Goal: Task Accomplishment & Management: Complete application form

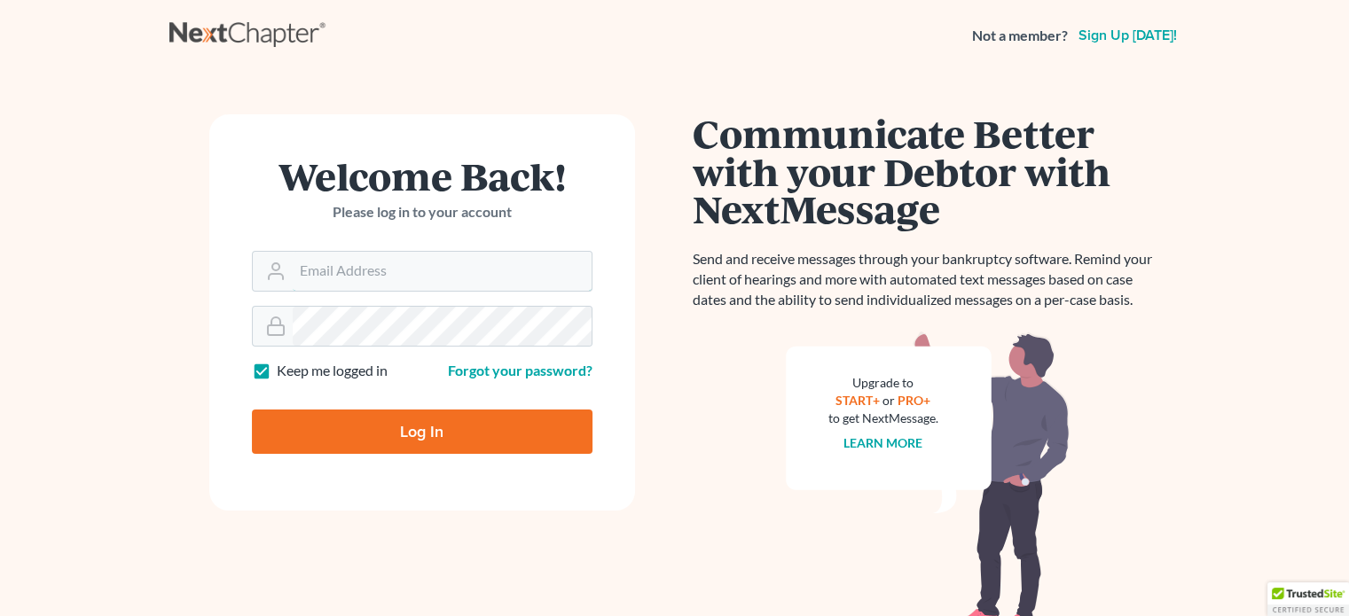
type input "[EMAIL_ADDRESS][DOMAIN_NAME]"
click at [427, 435] on input "Log In" at bounding box center [422, 432] width 341 height 44
type input "Thinking..."
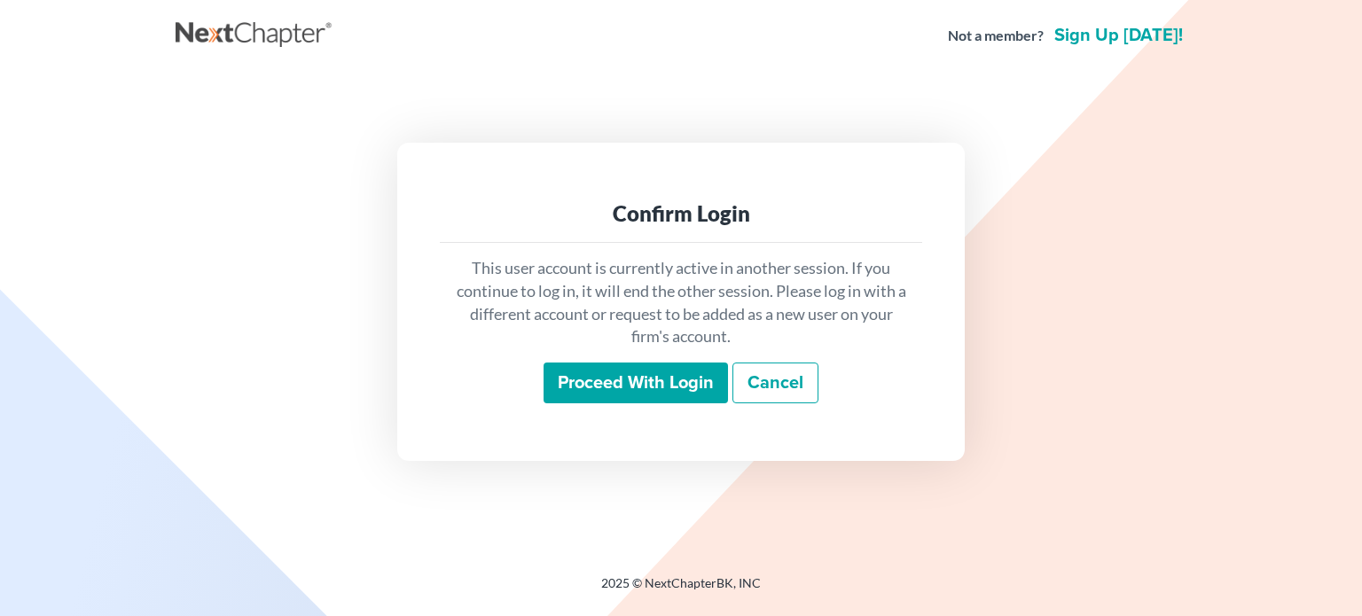
click at [631, 378] on input "Proceed with login" at bounding box center [636, 383] width 184 height 41
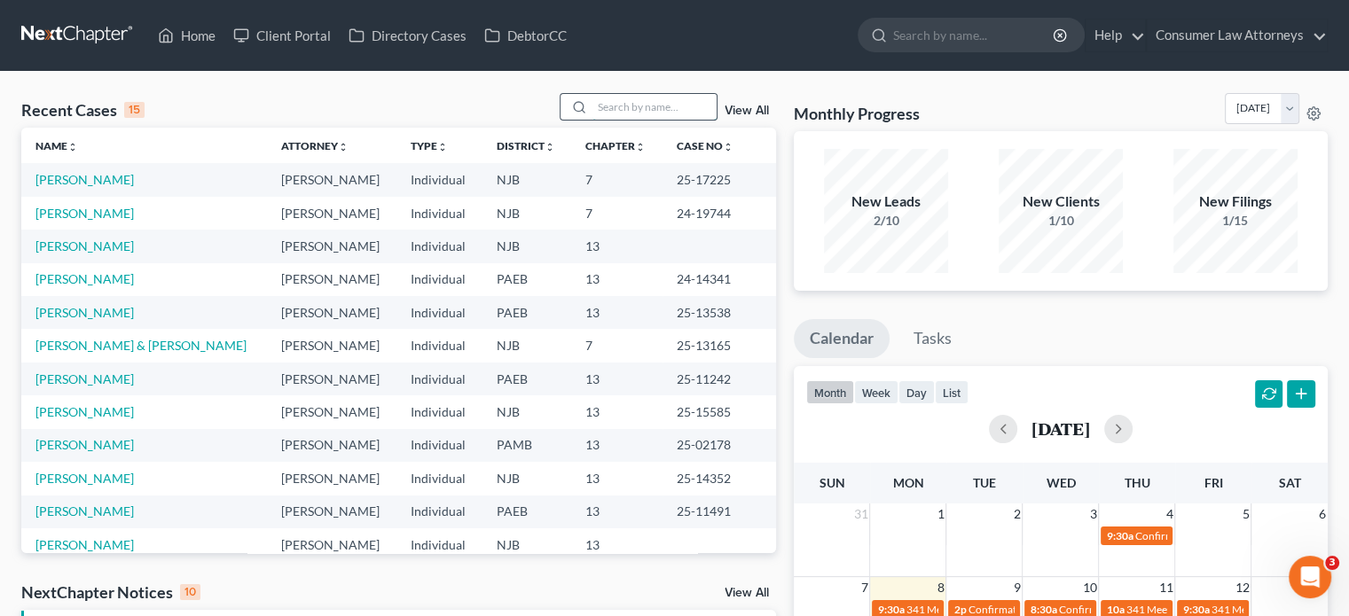
click at [610, 111] on input "search" at bounding box center [654, 107] width 124 height 26
type input "[PERSON_NAME]"
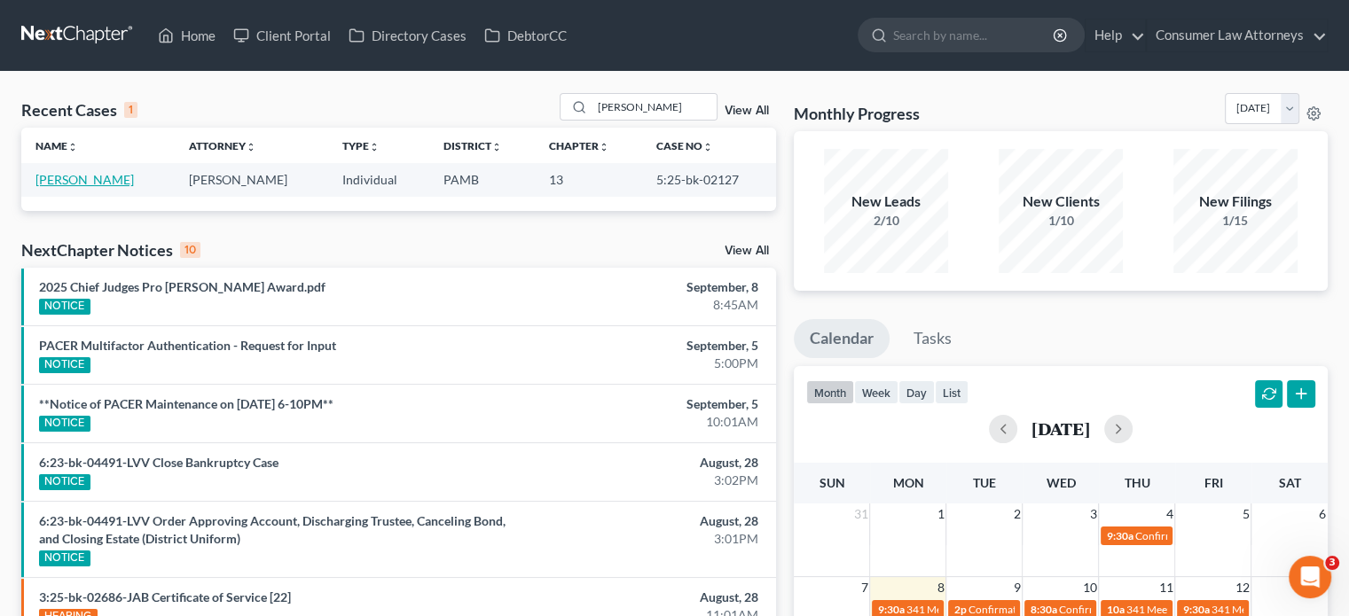
click at [82, 183] on link "[PERSON_NAME]" at bounding box center [84, 179] width 98 height 15
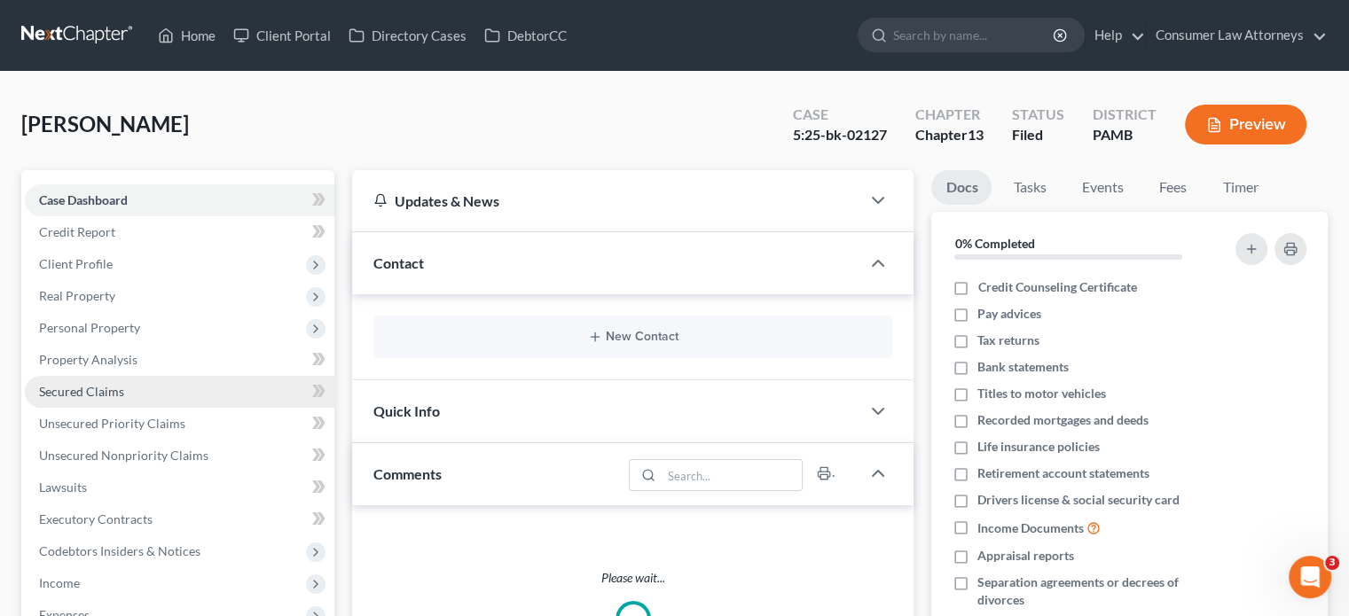
click at [137, 389] on link "Secured Claims" at bounding box center [180, 392] width 310 height 32
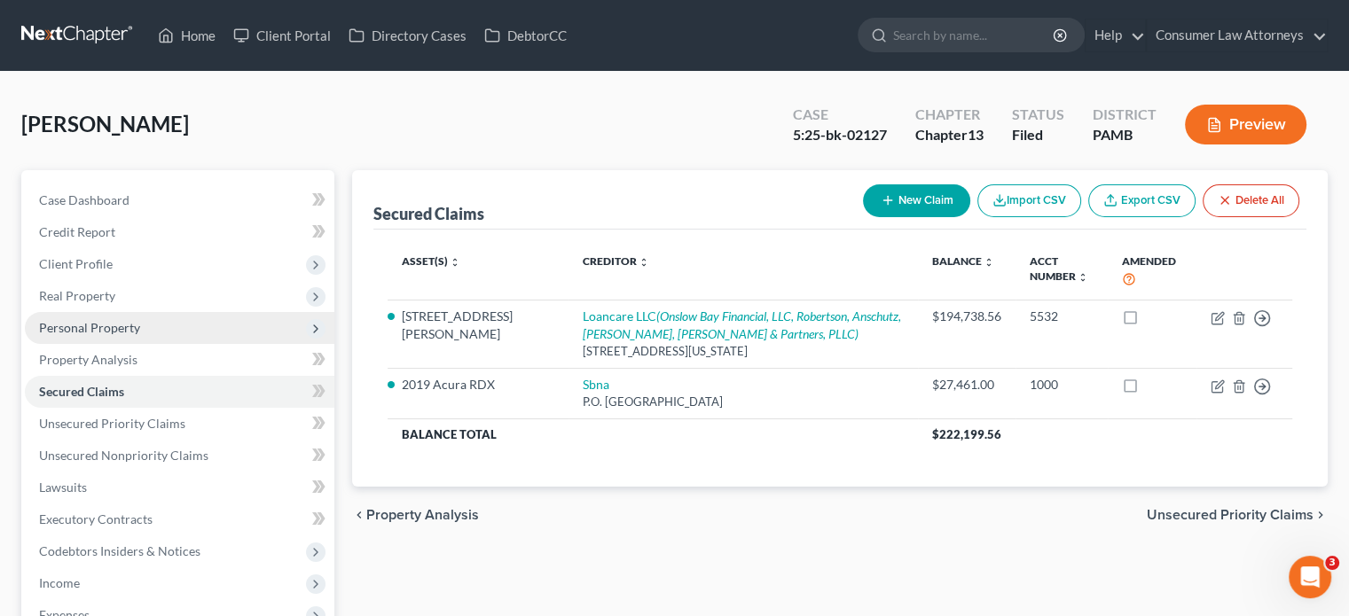
click at [121, 329] on span "Personal Property" at bounding box center [89, 327] width 101 height 15
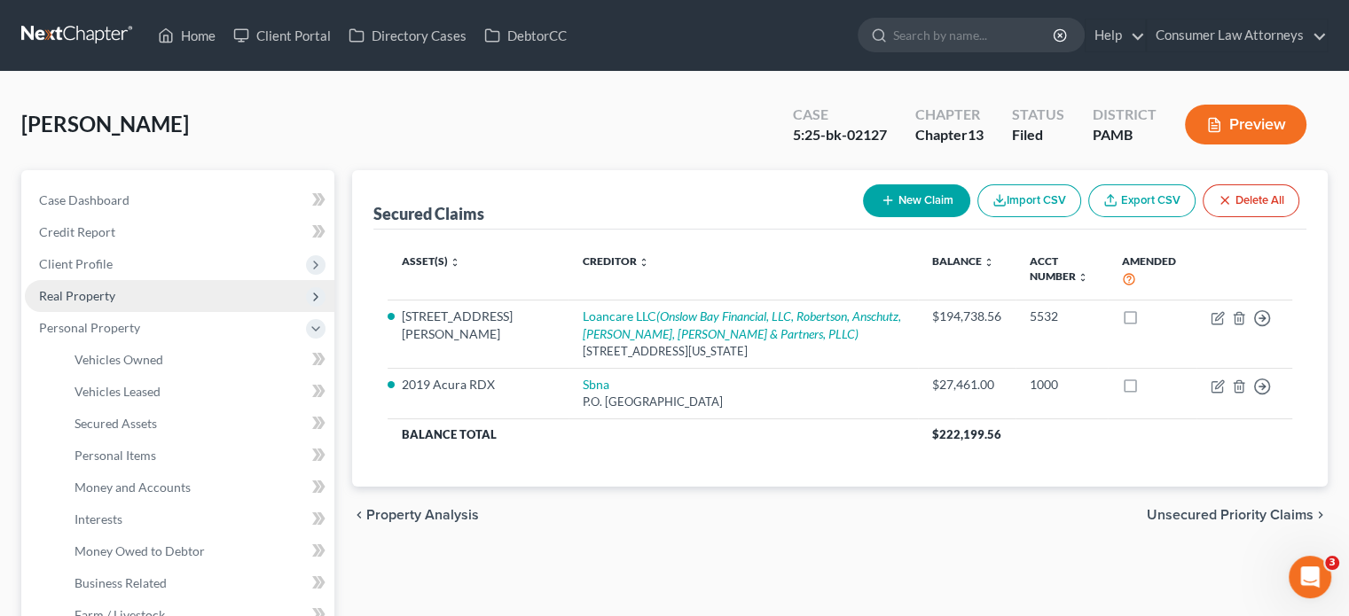
click at [106, 297] on span "Real Property" at bounding box center [77, 295] width 76 height 15
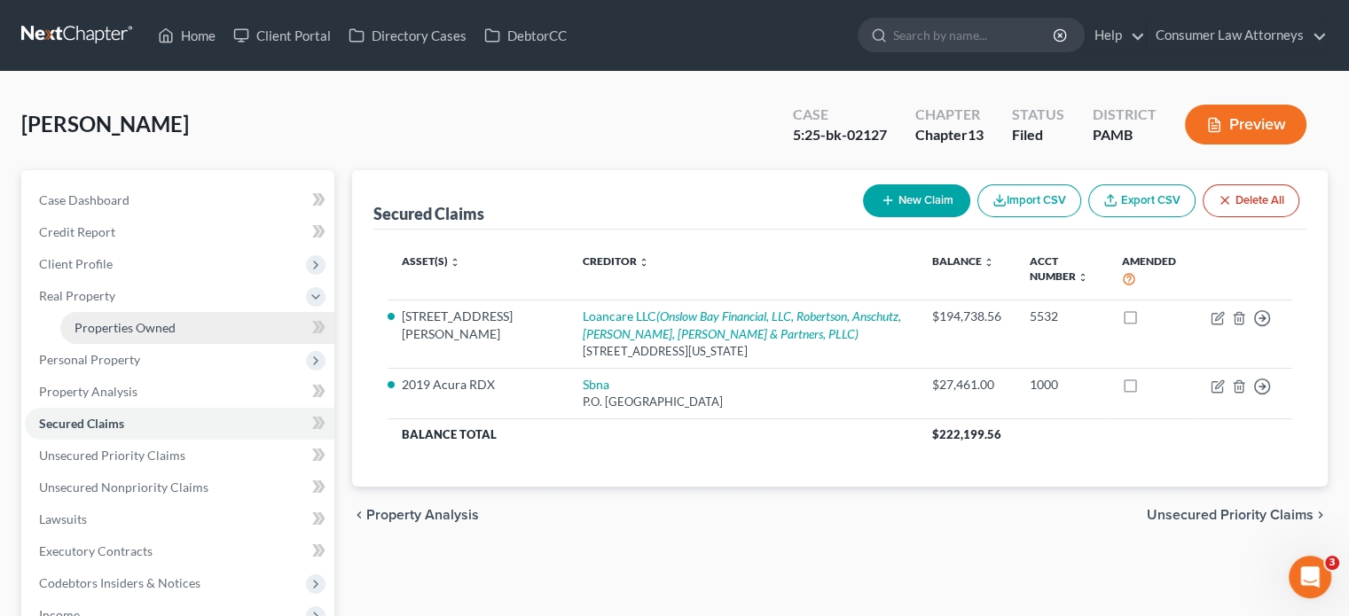
click at [105, 323] on span "Properties Owned" at bounding box center [124, 327] width 101 height 15
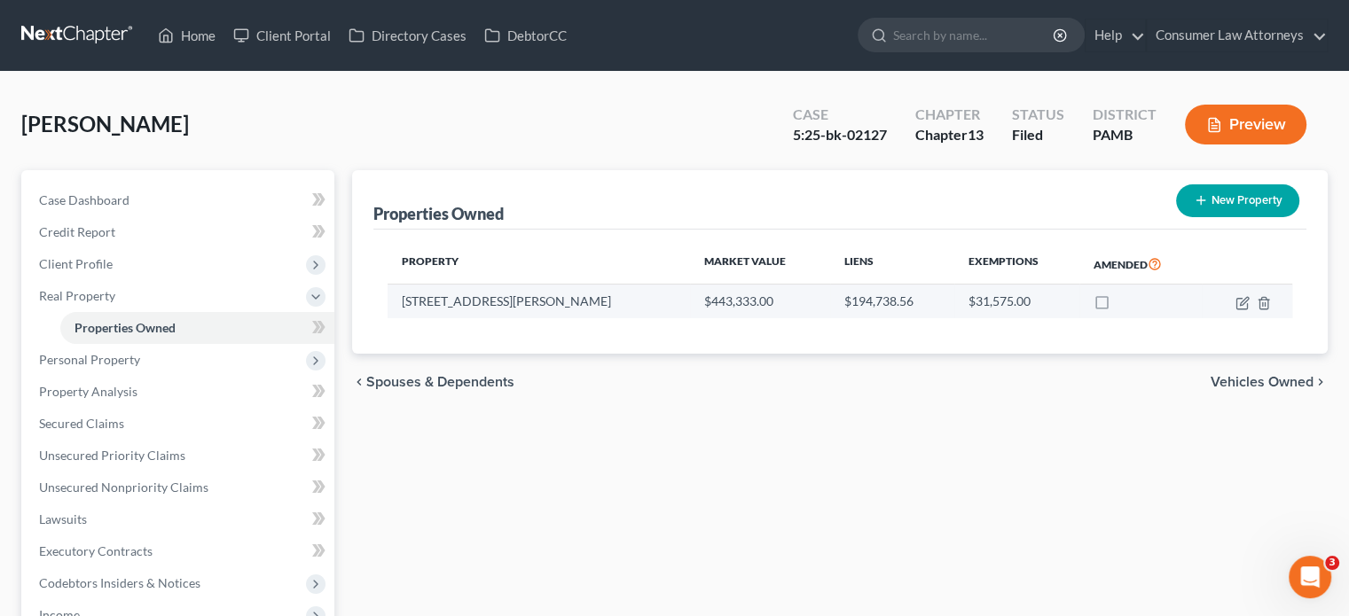
click at [529, 293] on td "204 Pearson Lane" at bounding box center [539, 302] width 302 height 34
click at [529, 297] on td "204 Pearson Lane" at bounding box center [539, 302] width 302 height 34
click at [1242, 301] on icon "button" at bounding box center [1244, 301] width 8 height 8
select select "39"
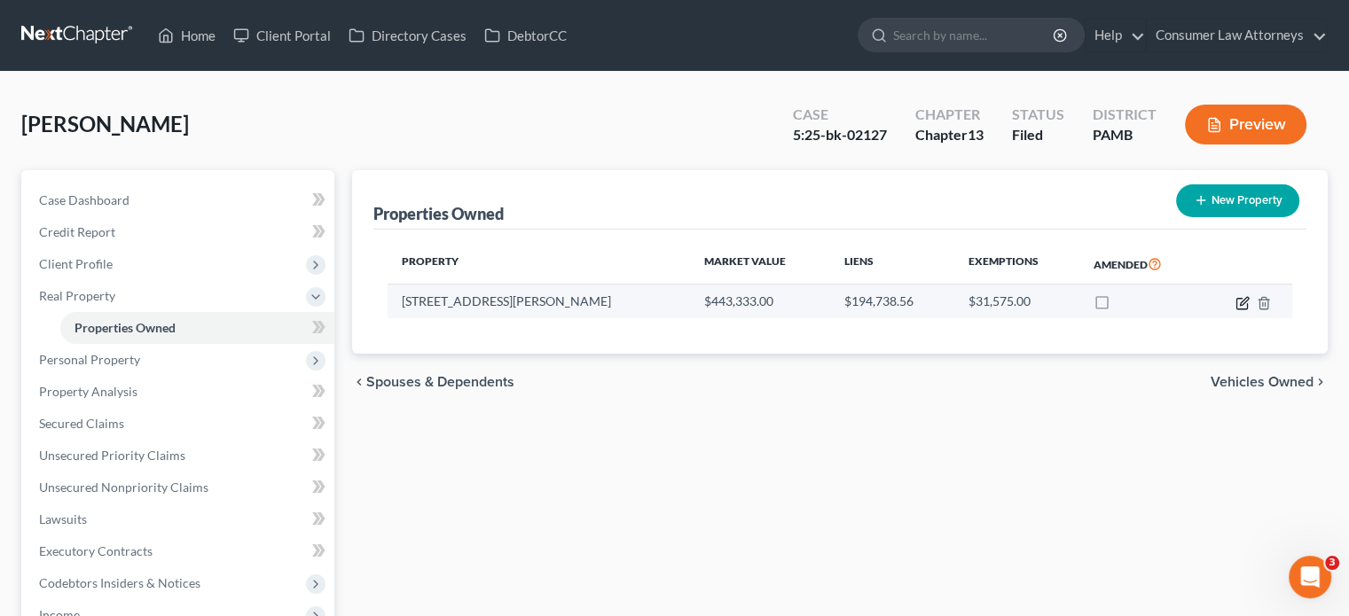
select select "0"
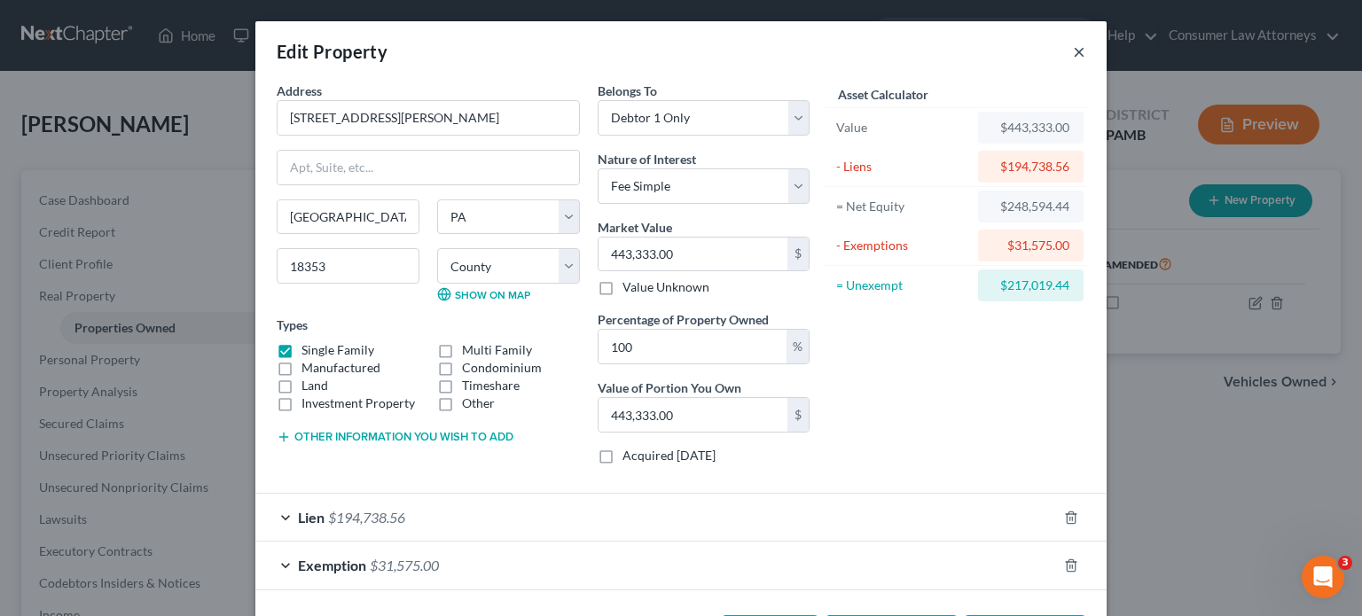
click at [1073, 52] on button "×" at bounding box center [1079, 51] width 12 height 21
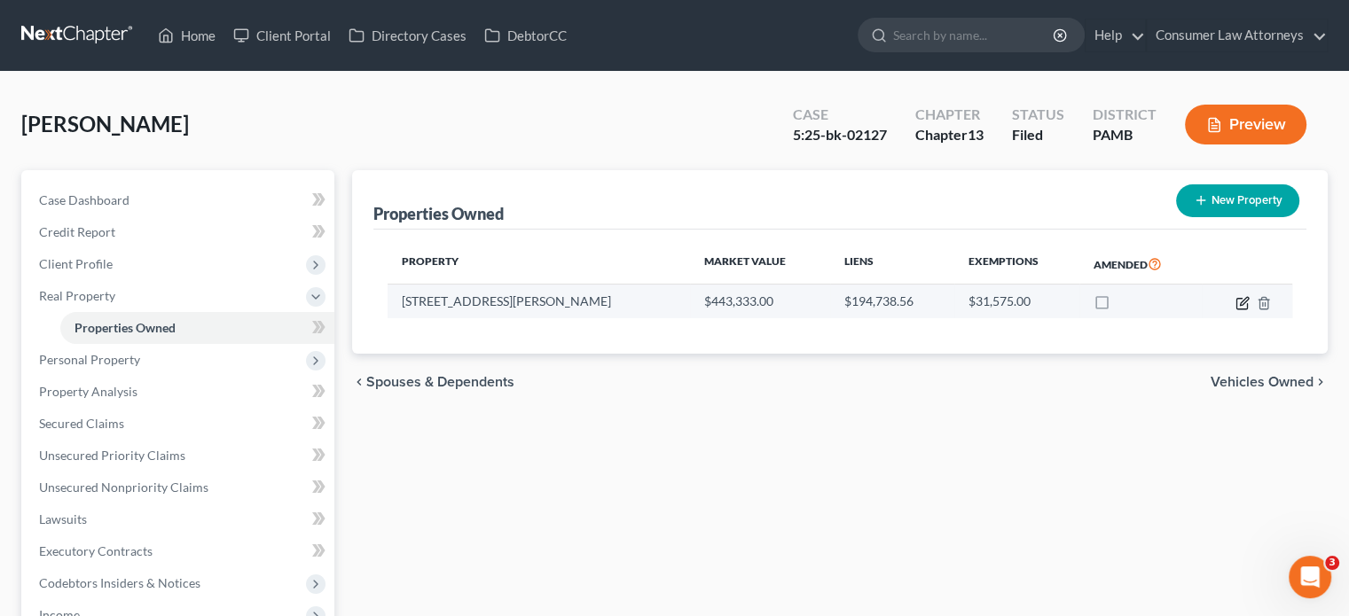
click at [1236, 300] on icon "button" at bounding box center [1241, 303] width 11 height 11
select select "39"
select select "44"
select select "0"
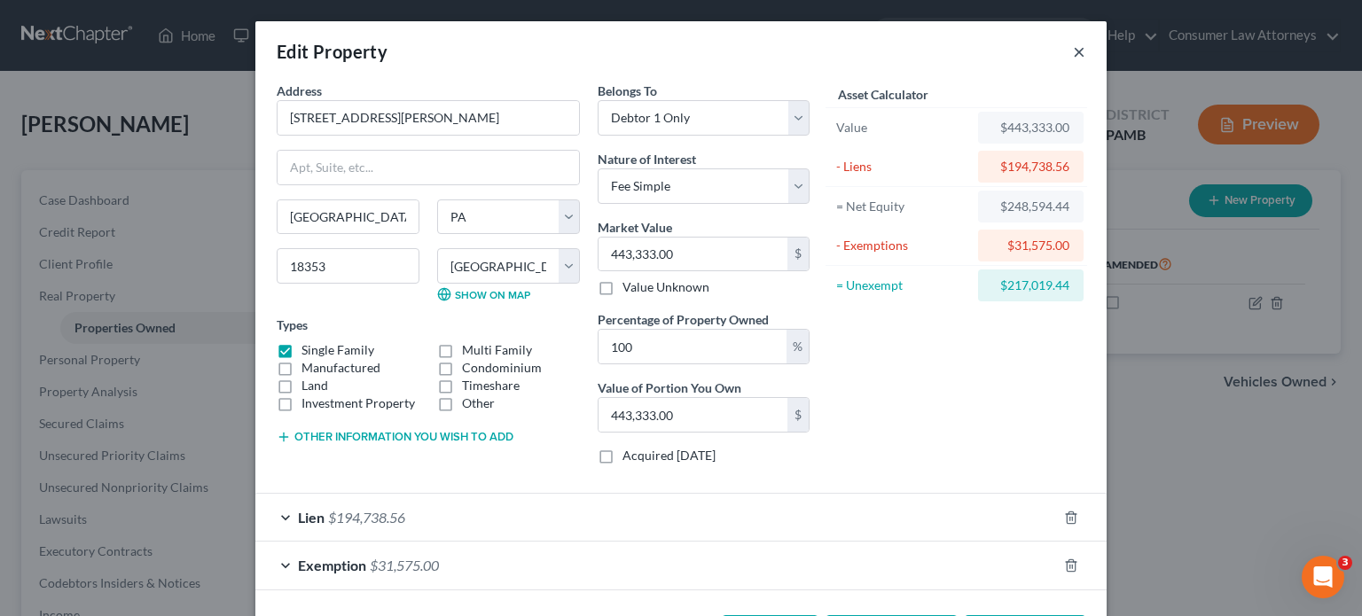
click at [1073, 53] on button "×" at bounding box center [1079, 51] width 12 height 21
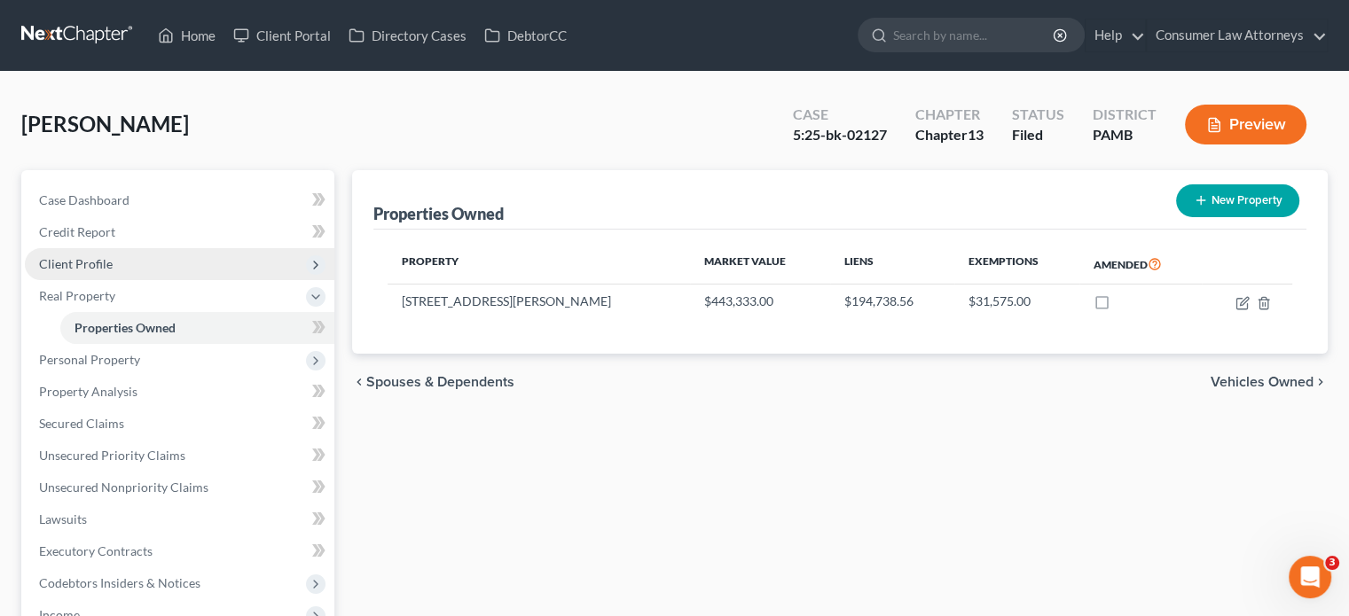
click at [89, 258] on span "Client Profile" at bounding box center [76, 263] width 74 height 15
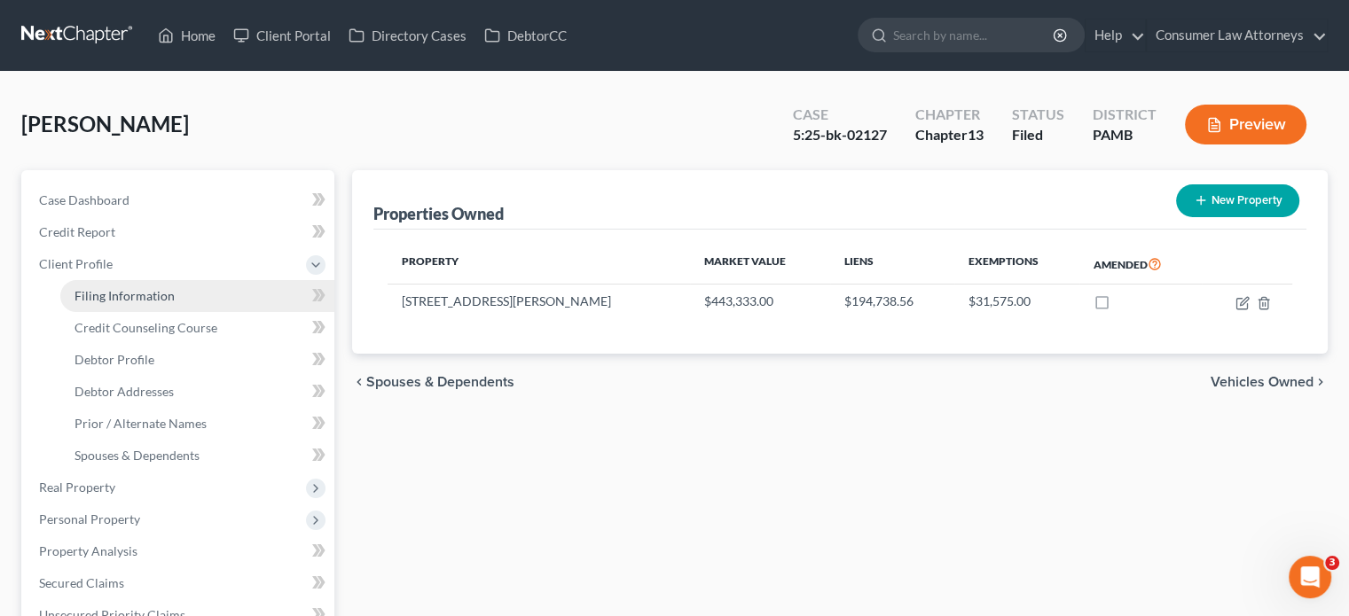
click at [118, 296] on span "Filing Information" at bounding box center [124, 295] width 100 height 15
select select "1"
select select "0"
select select "3"
select select "68"
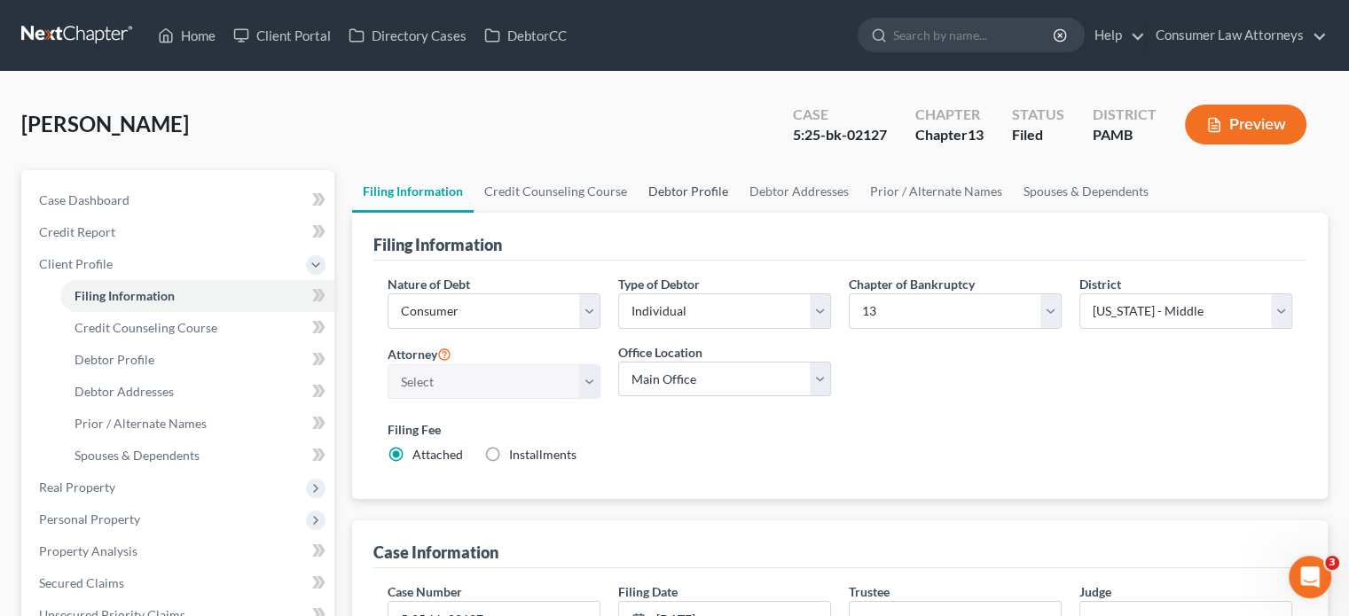
click at [683, 186] on link "Debtor Profile" at bounding box center [688, 191] width 101 height 43
select select "0"
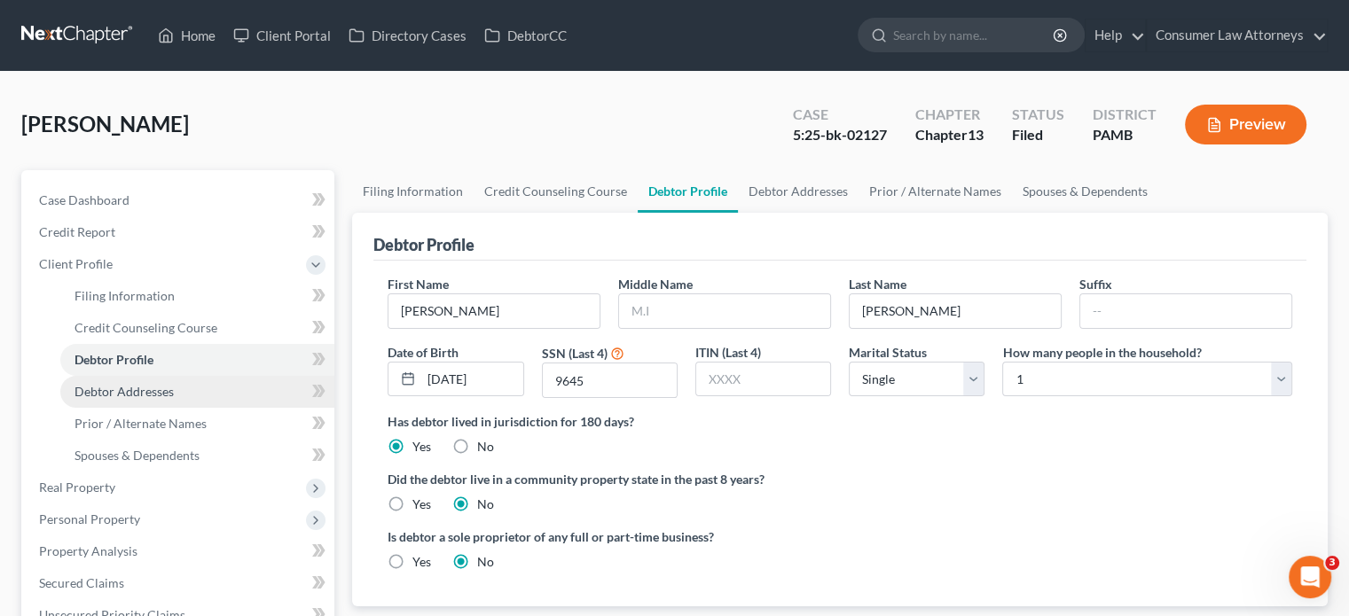
click at [138, 392] on span "Debtor Addresses" at bounding box center [123, 391] width 99 height 15
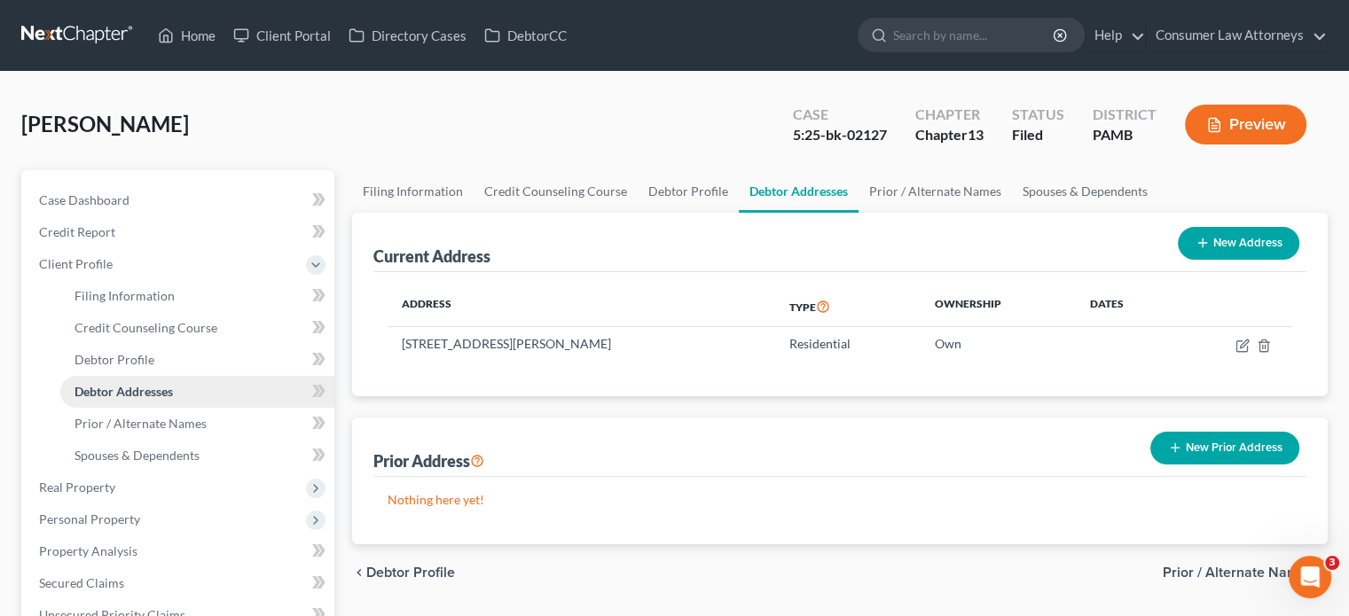
scroll to position [89, 0]
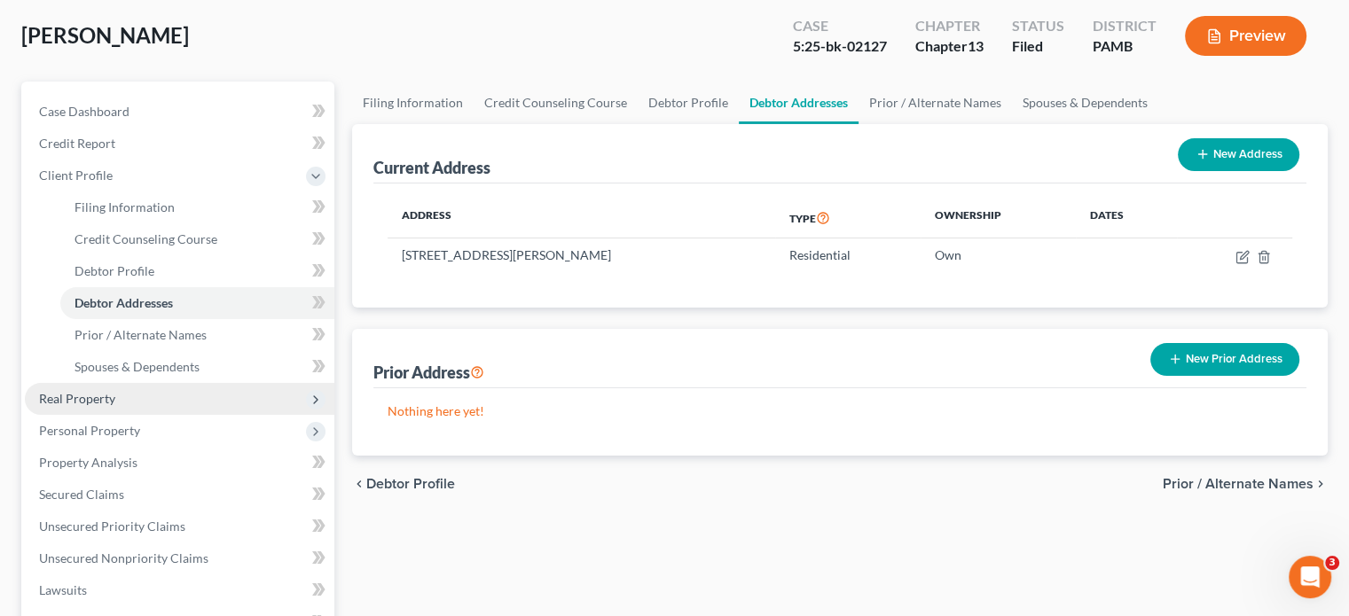
click at [128, 395] on span "Real Property" at bounding box center [180, 399] width 310 height 32
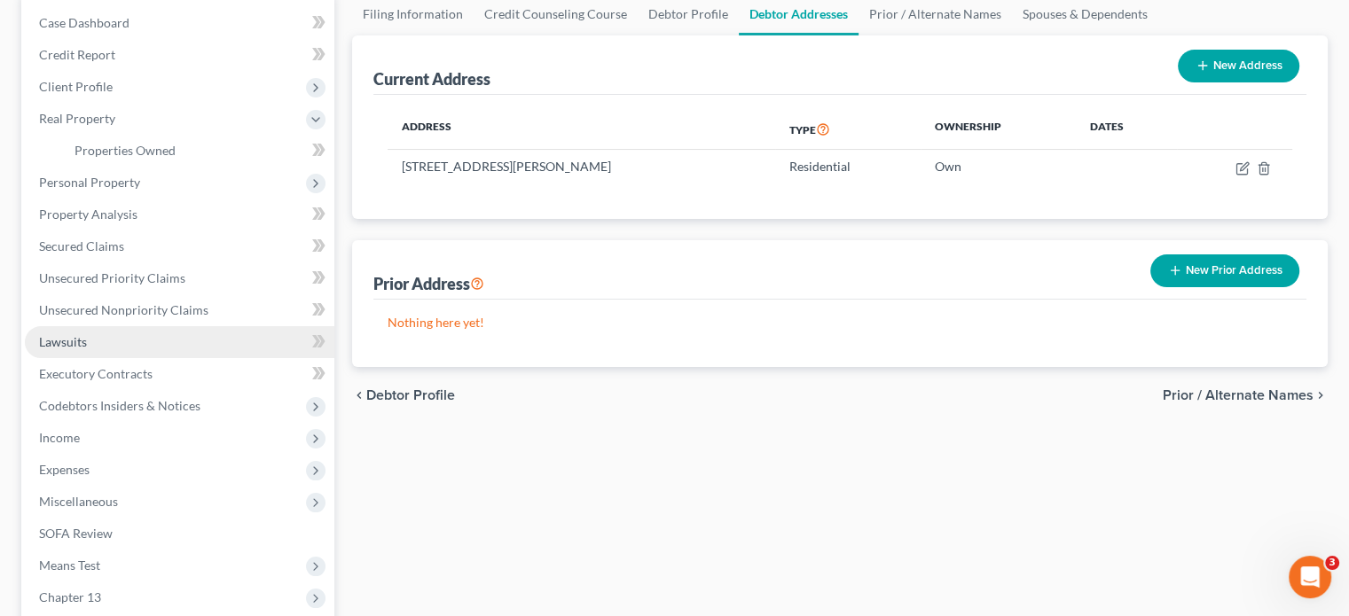
scroll to position [266, 0]
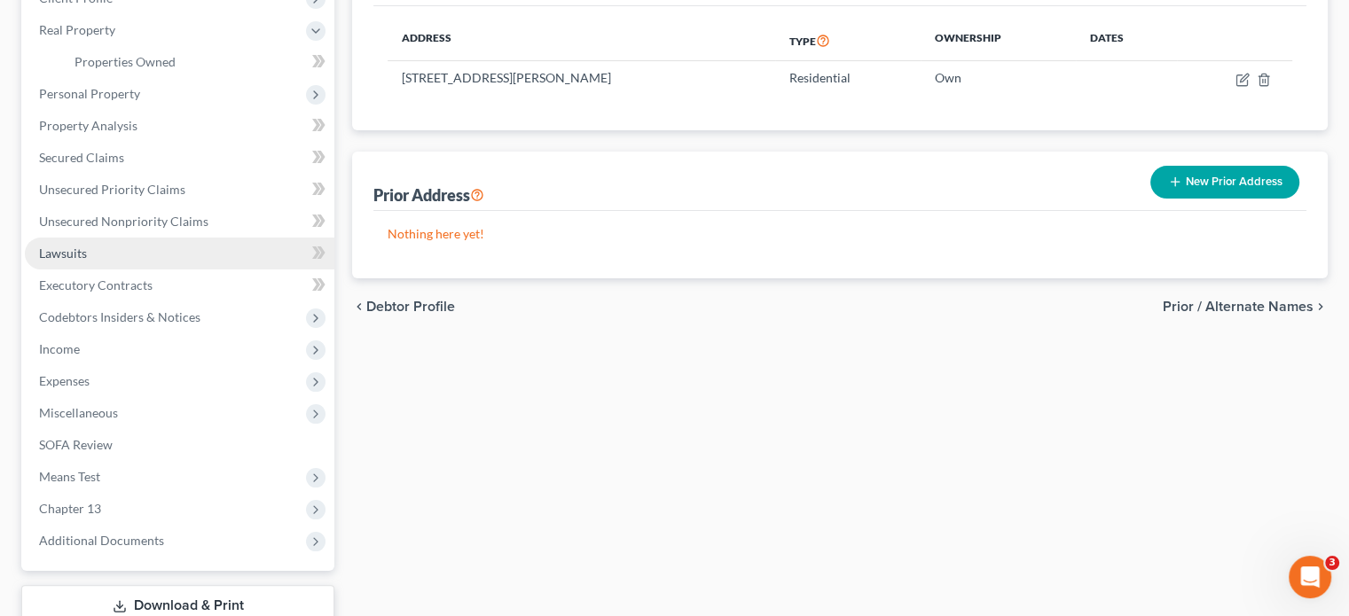
click at [223, 424] on span "Miscellaneous" at bounding box center [180, 413] width 310 height 32
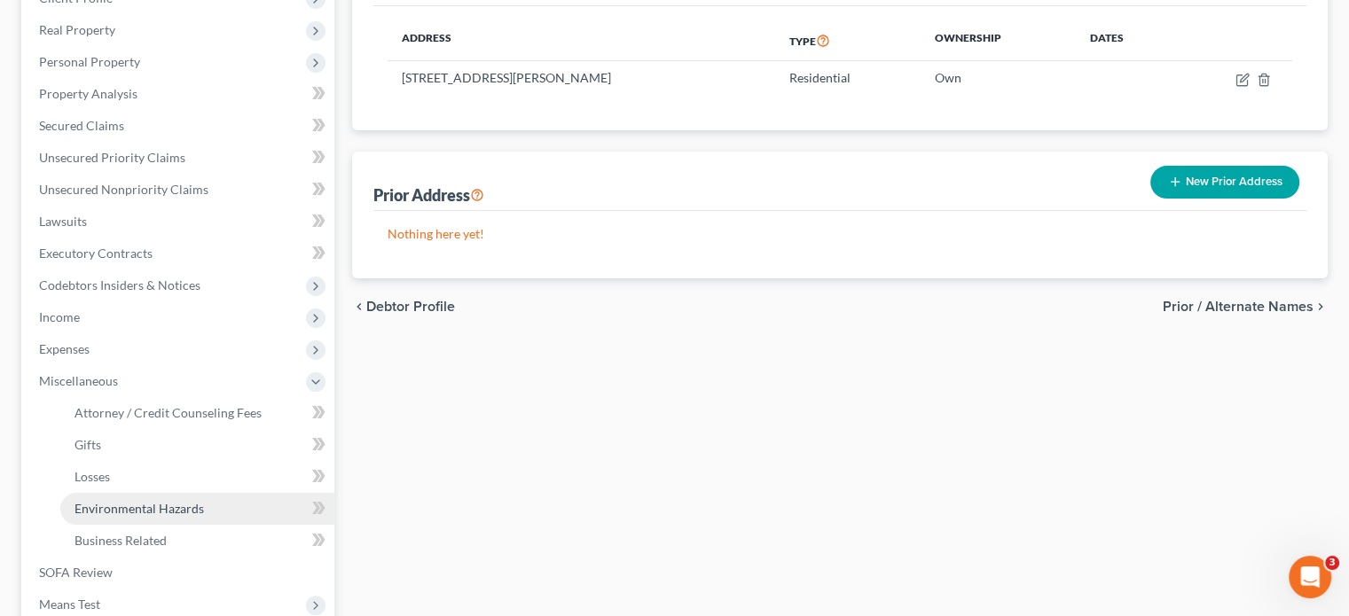
click at [160, 504] on span "Environmental Hazards" at bounding box center [138, 508] width 129 height 15
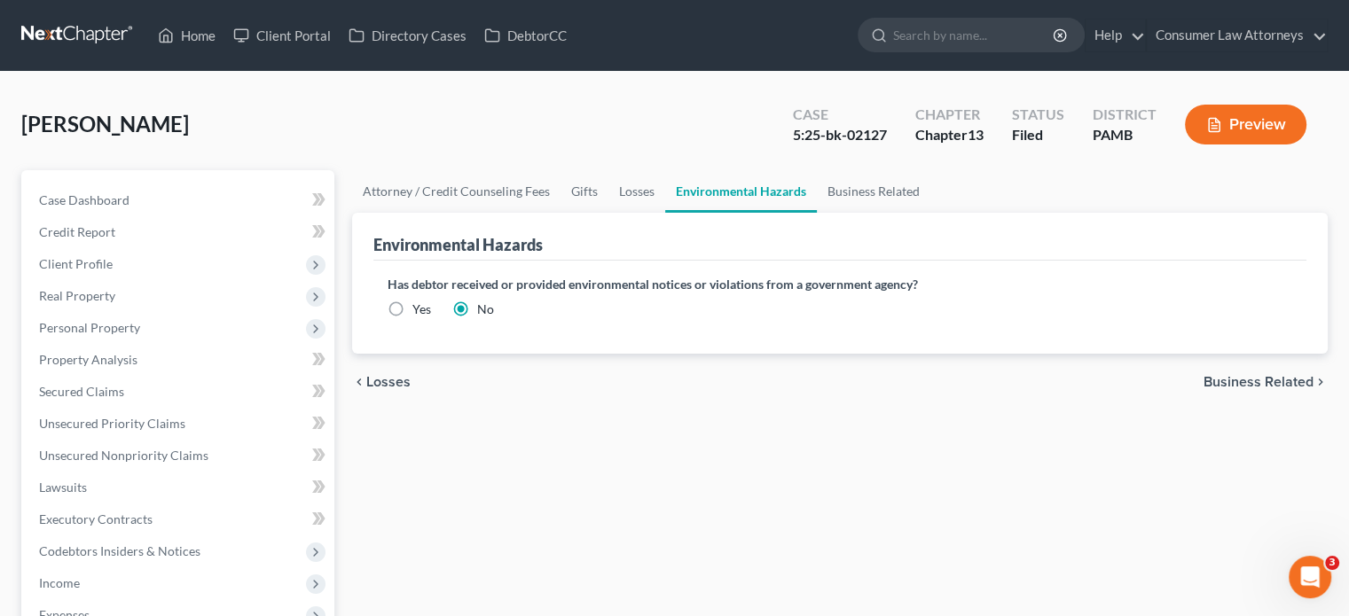
click at [1254, 134] on button "Preview" at bounding box center [1246, 125] width 122 height 40
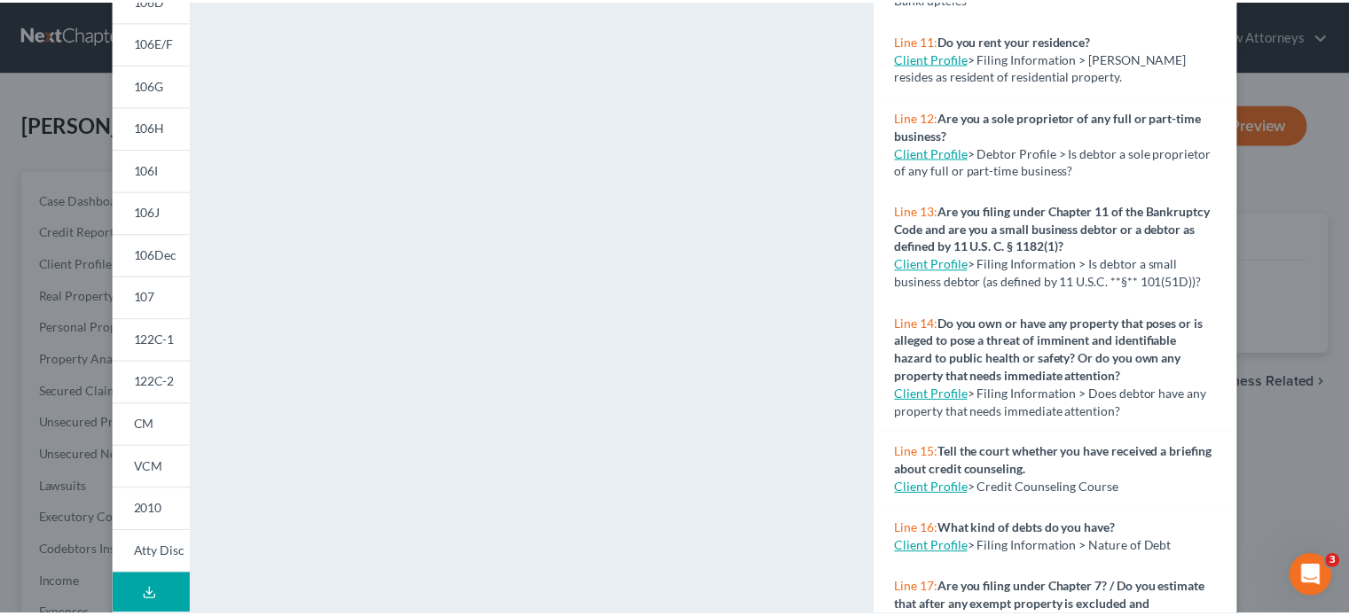
scroll to position [710, 0]
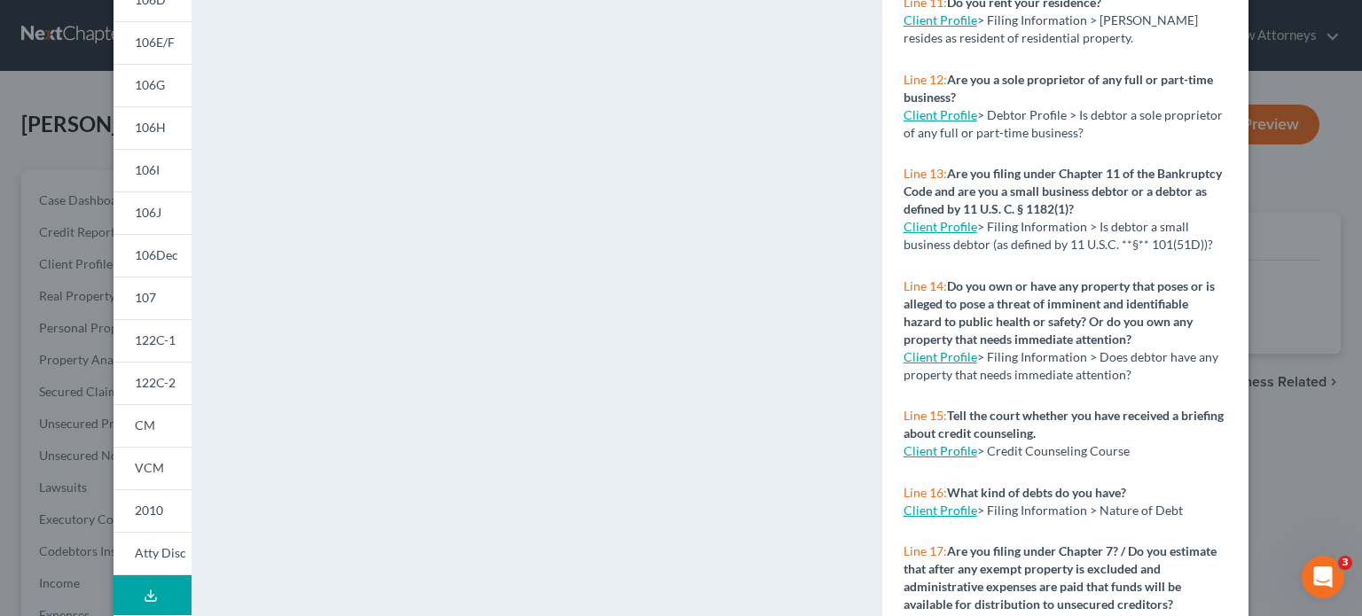
click at [947, 365] on link "Client Profile" at bounding box center [941, 356] width 74 height 15
select select "1"
select select "0"
select select "3"
select select "68"
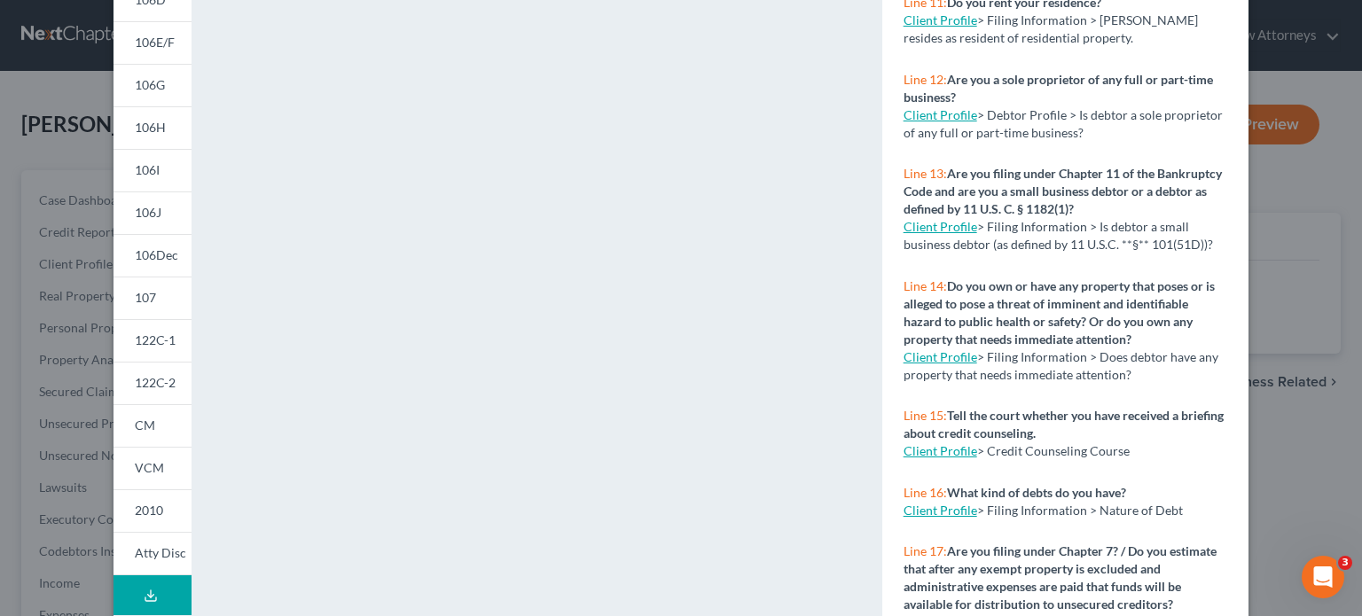
select select "19"
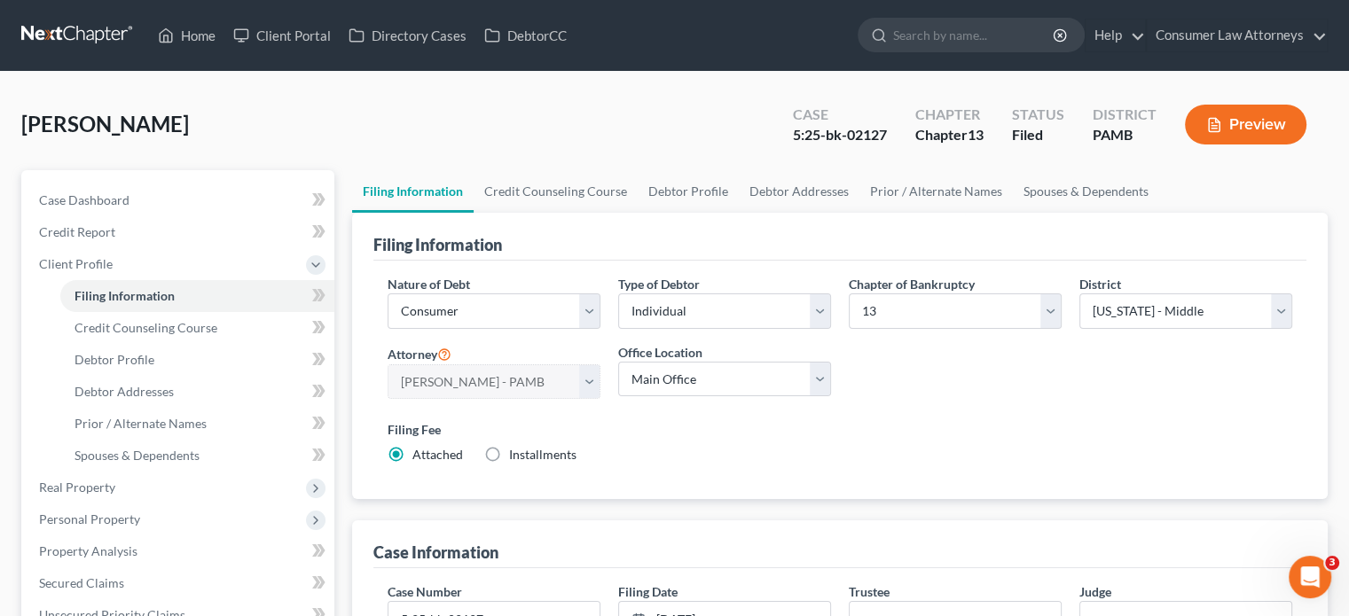
select select "1"
select select "0"
select select "3"
select select "68"
select select "19"
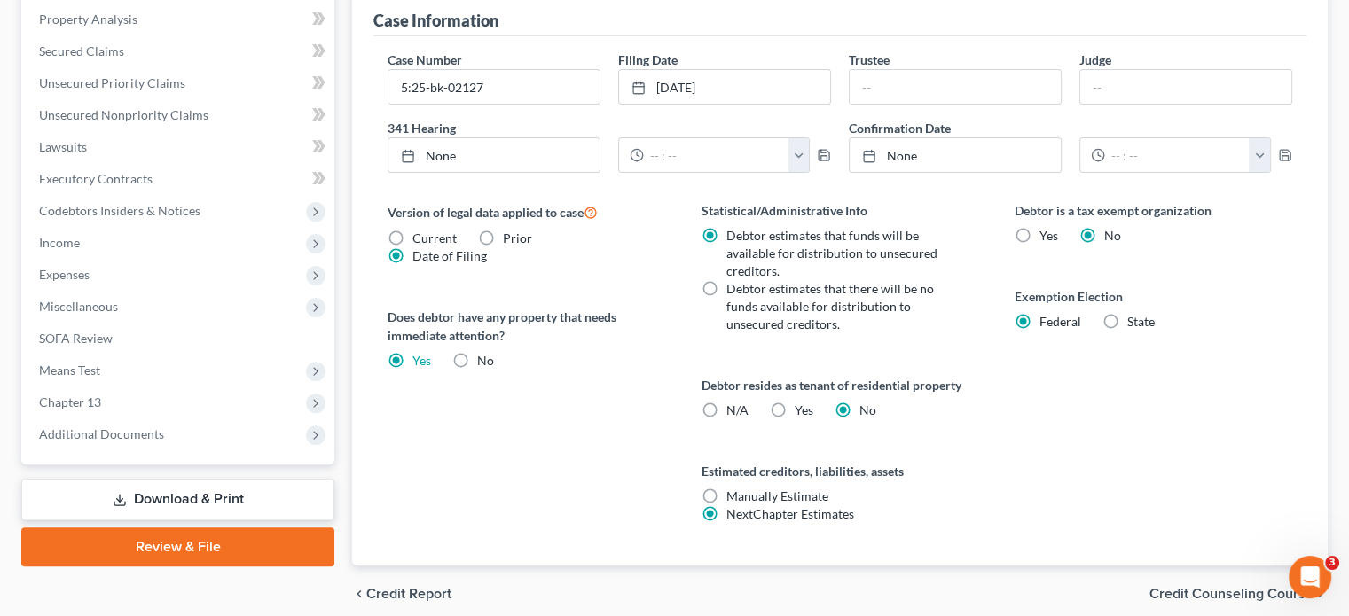
scroll to position [603, 0]
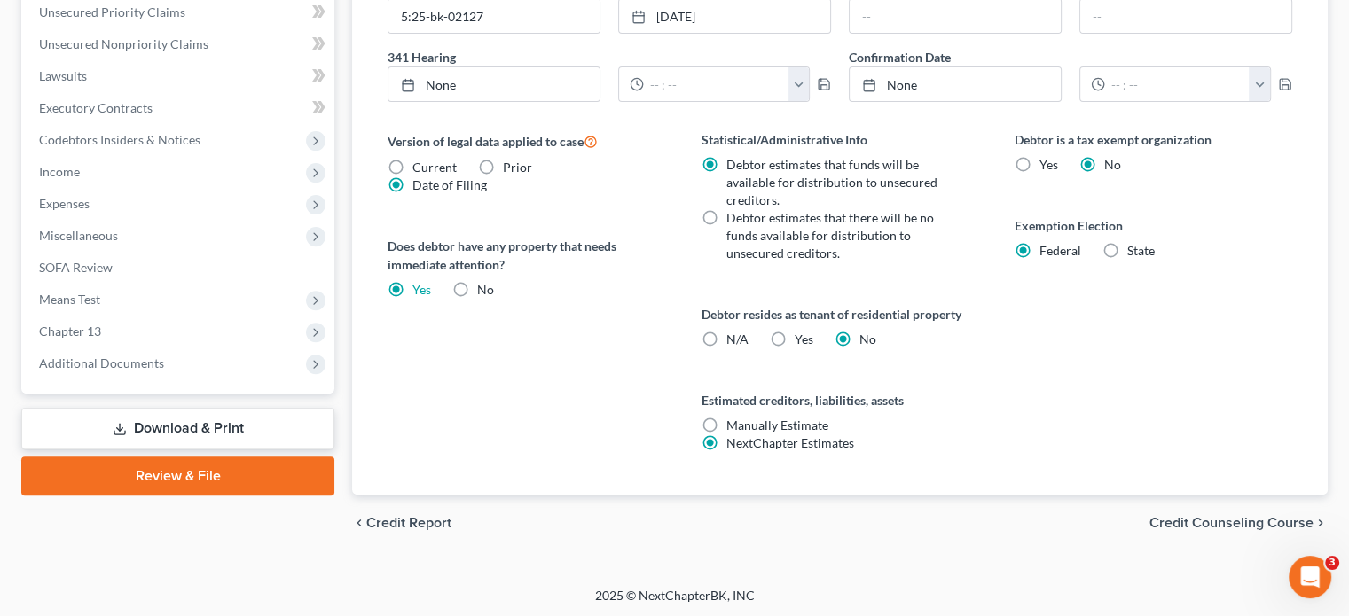
click at [477, 286] on label "No" at bounding box center [485, 290] width 17 height 18
click at [484, 286] on input "No" at bounding box center [490, 287] width 12 height 12
radio input "true"
radio input "false"
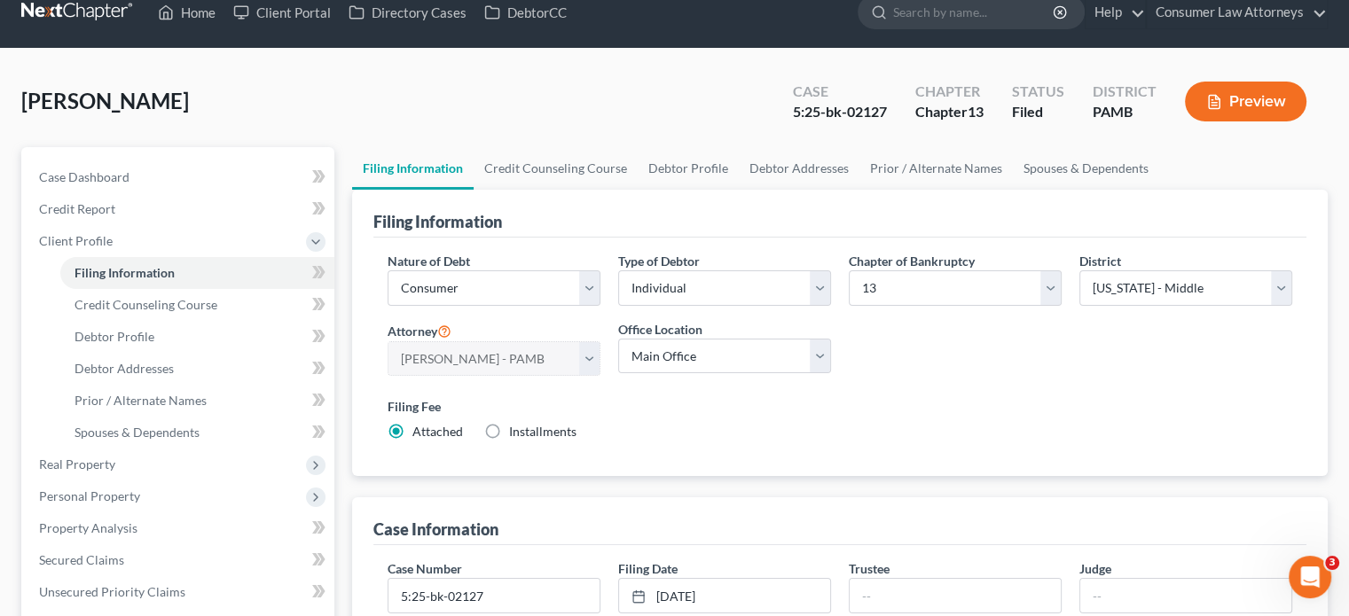
scroll to position [0, 0]
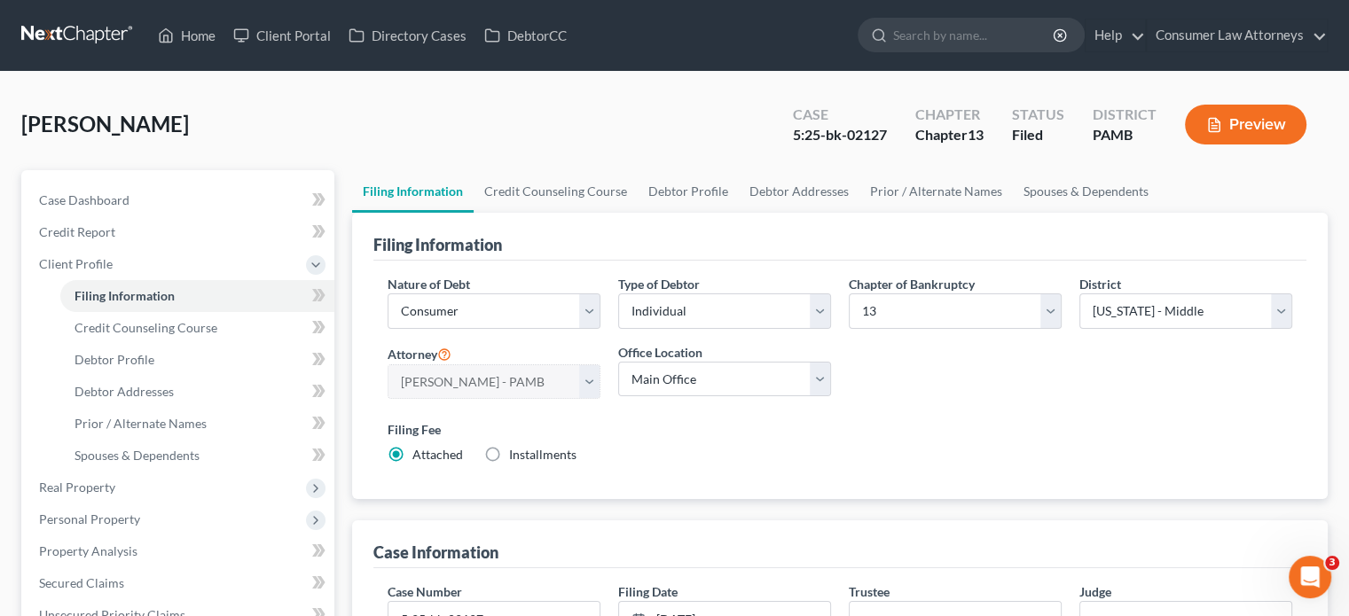
click at [1229, 124] on button "Preview" at bounding box center [1246, 125] width 122 height 40
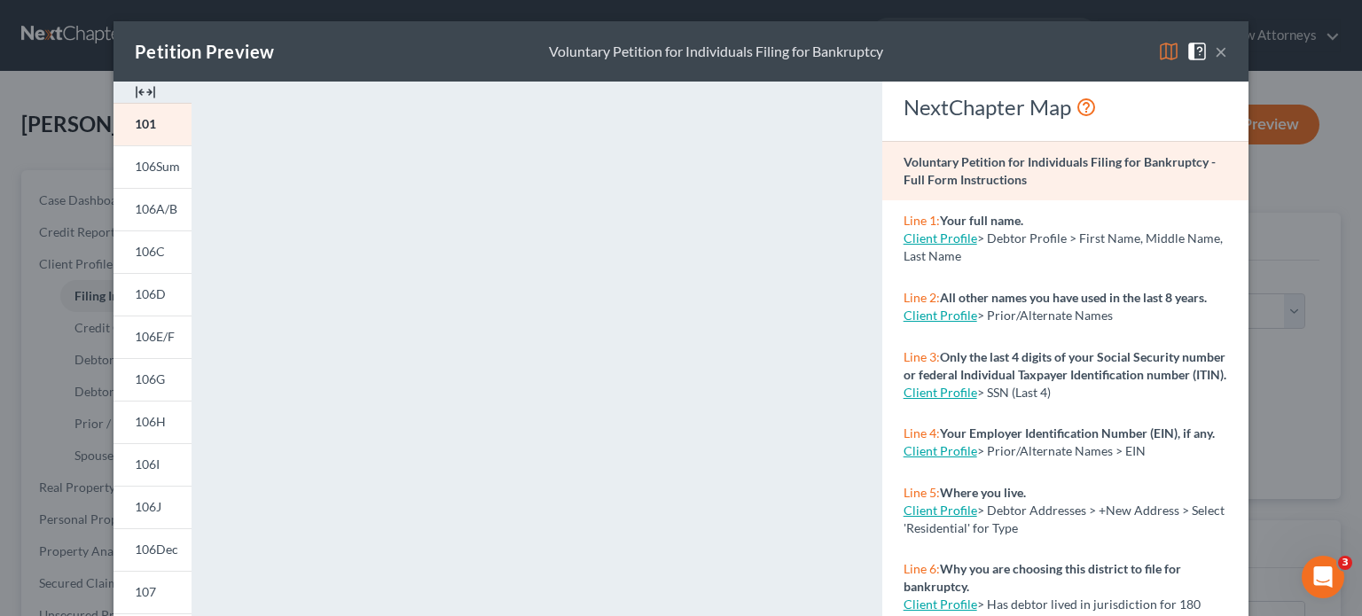
click at [1215, 51] on button "×" at bounding box center [1221, 51] width 12 height 21
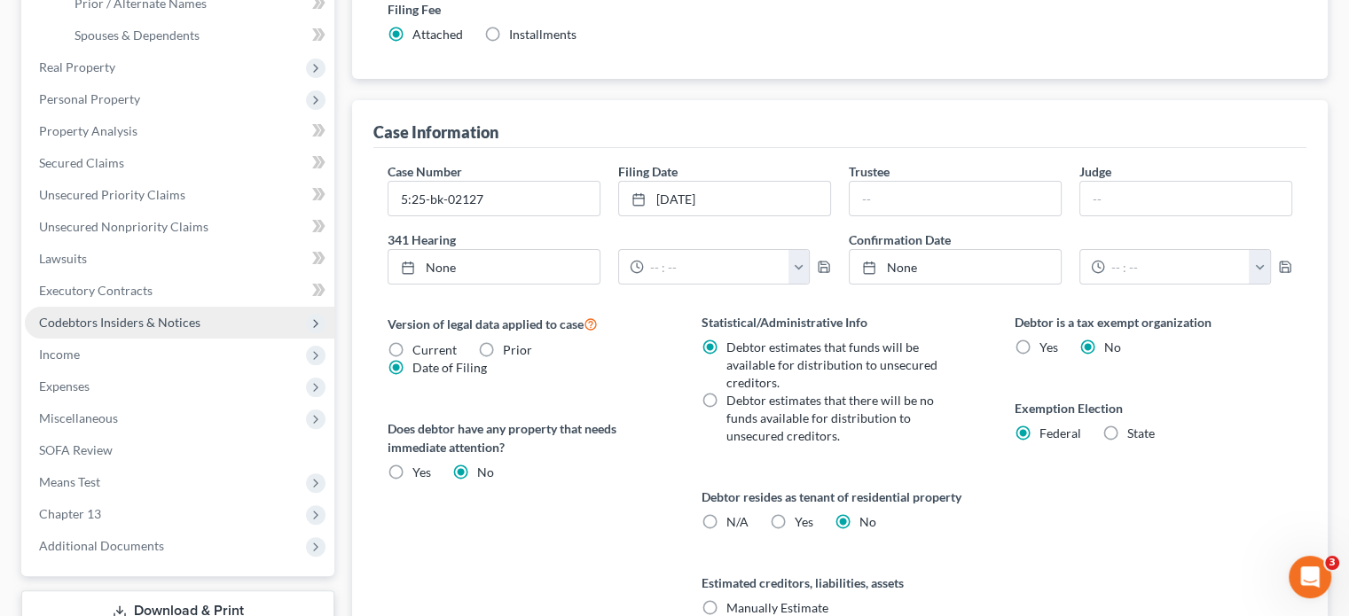
scroll to position [532, 0]
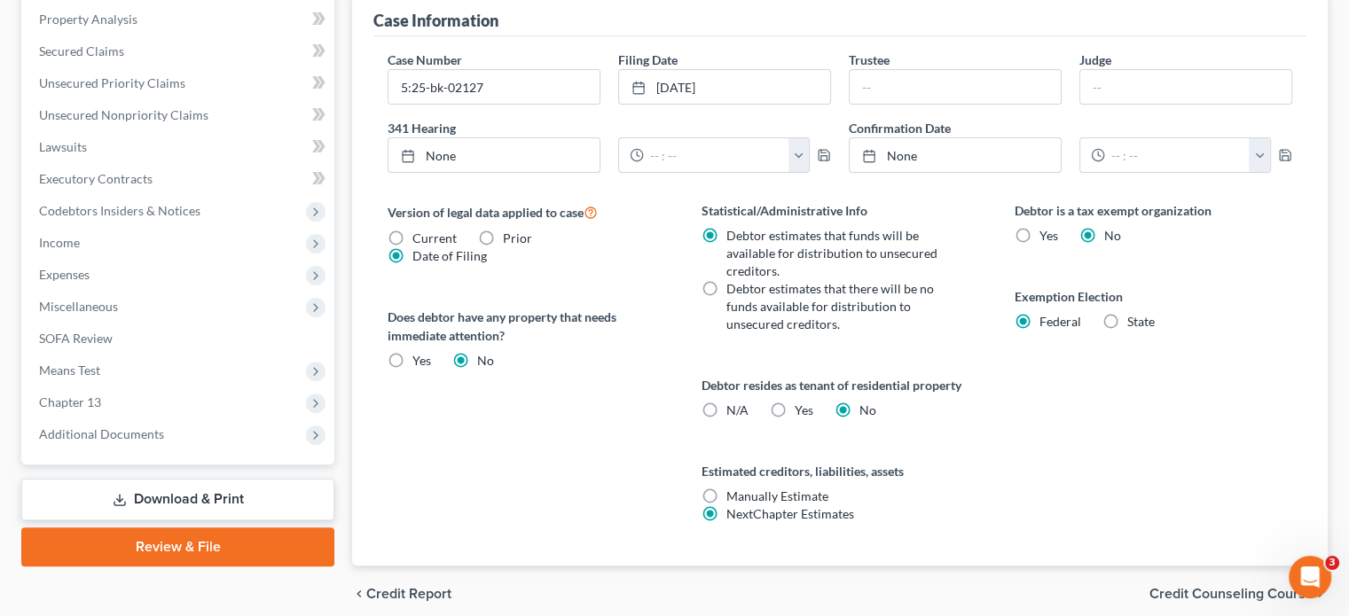
click at [222, 496] on link "Download & Print" at bounding box center [177, 500] width 313 height 42
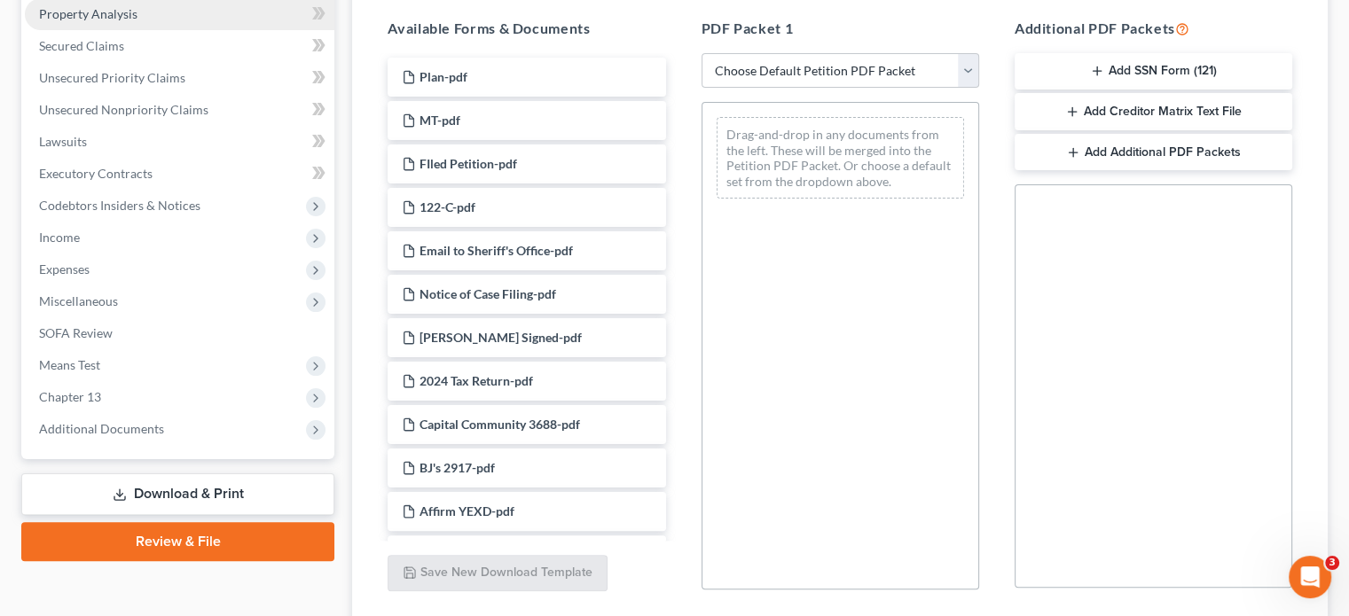
scroll to position [355, 0]
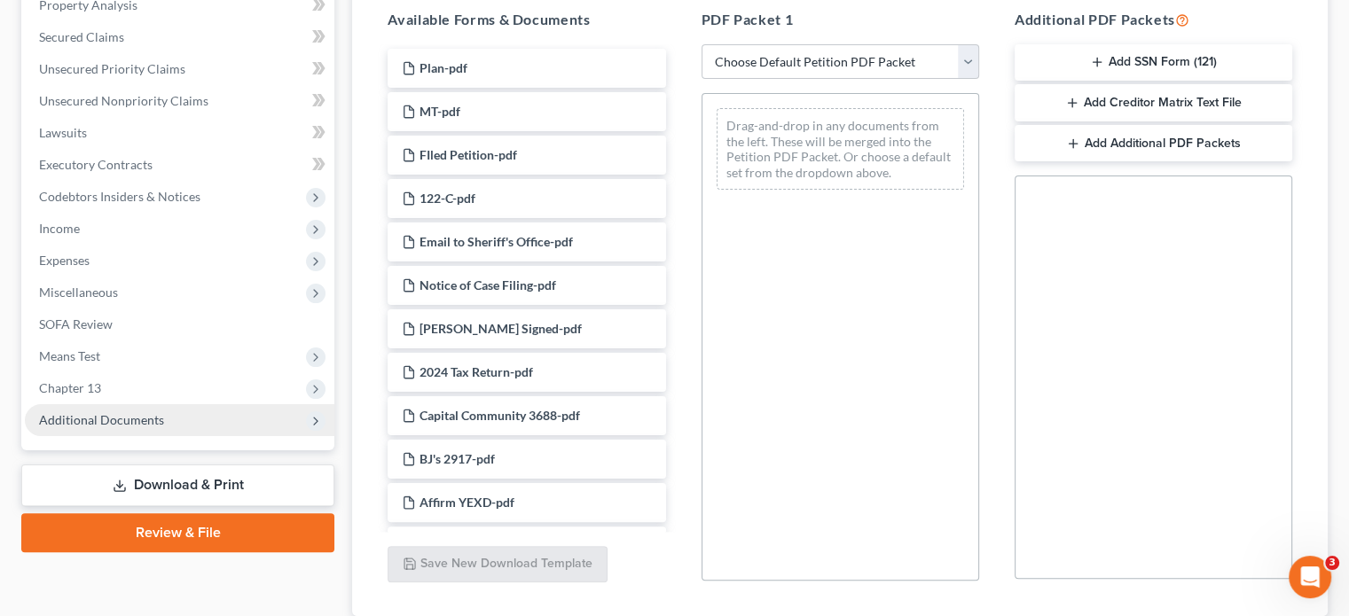
click at [244, 425] on span "Additional Documents" at bounding box center [180, 420] width 310 height 32
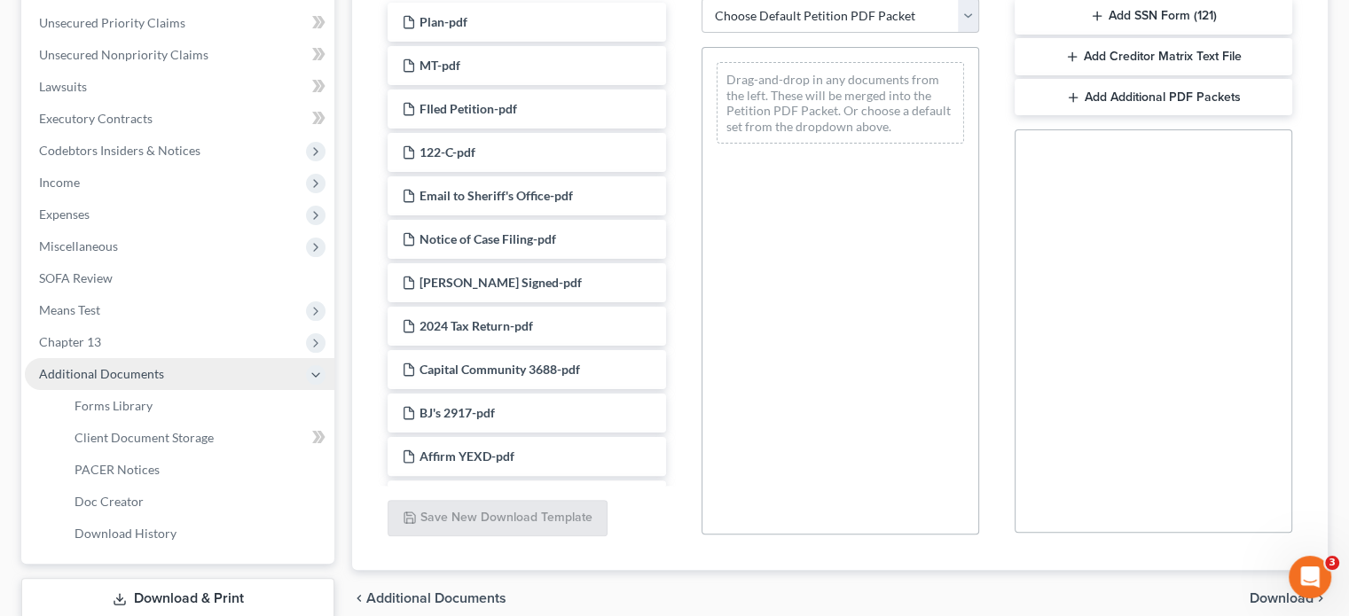
scroll to position [443, 0]
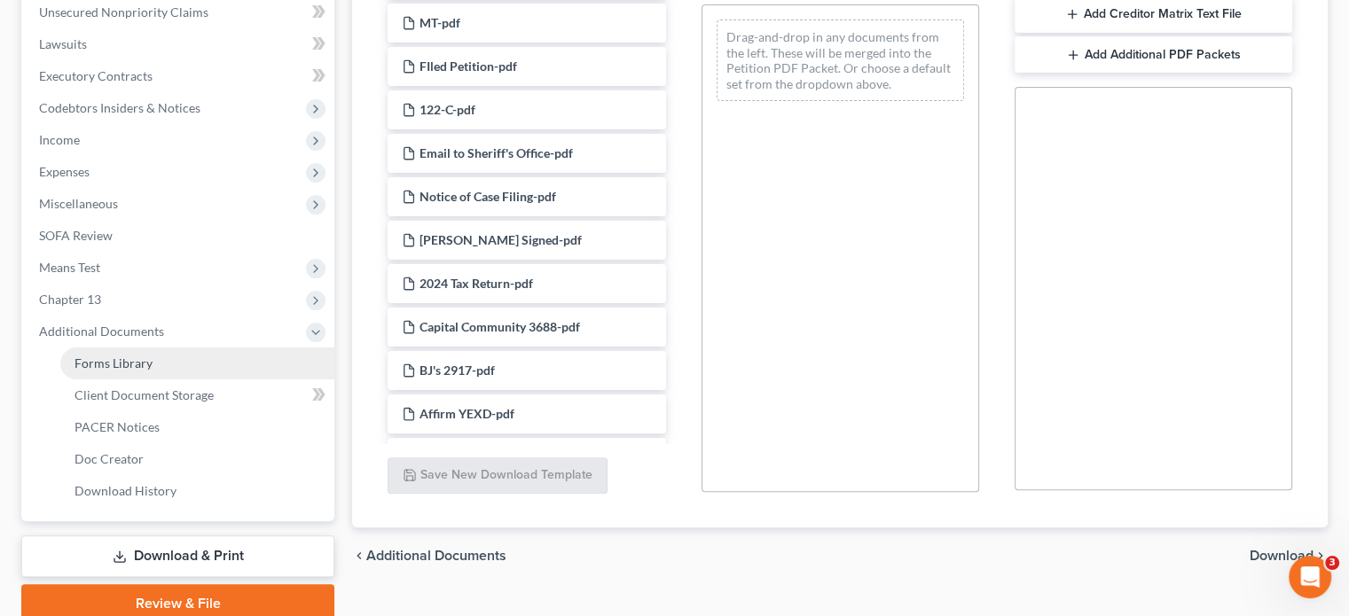
click at [125, 362] on span "Forms Library" at bounding box center [113, 363] width 78 height 15
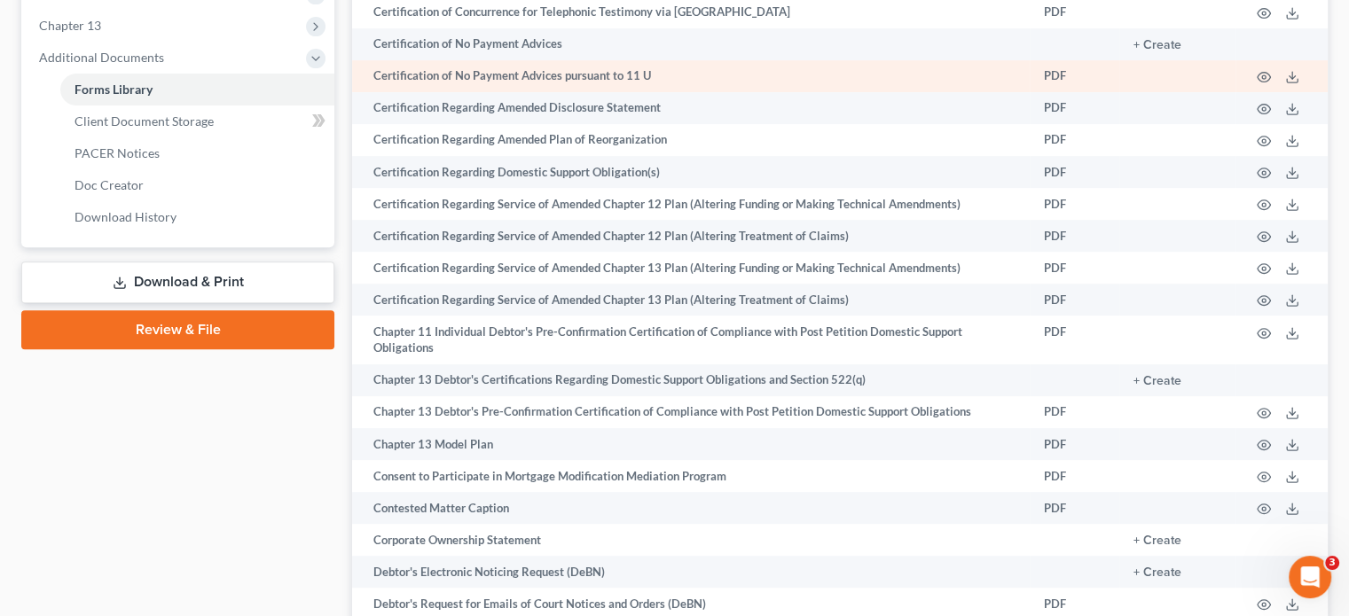
scroll to position [712, 0]
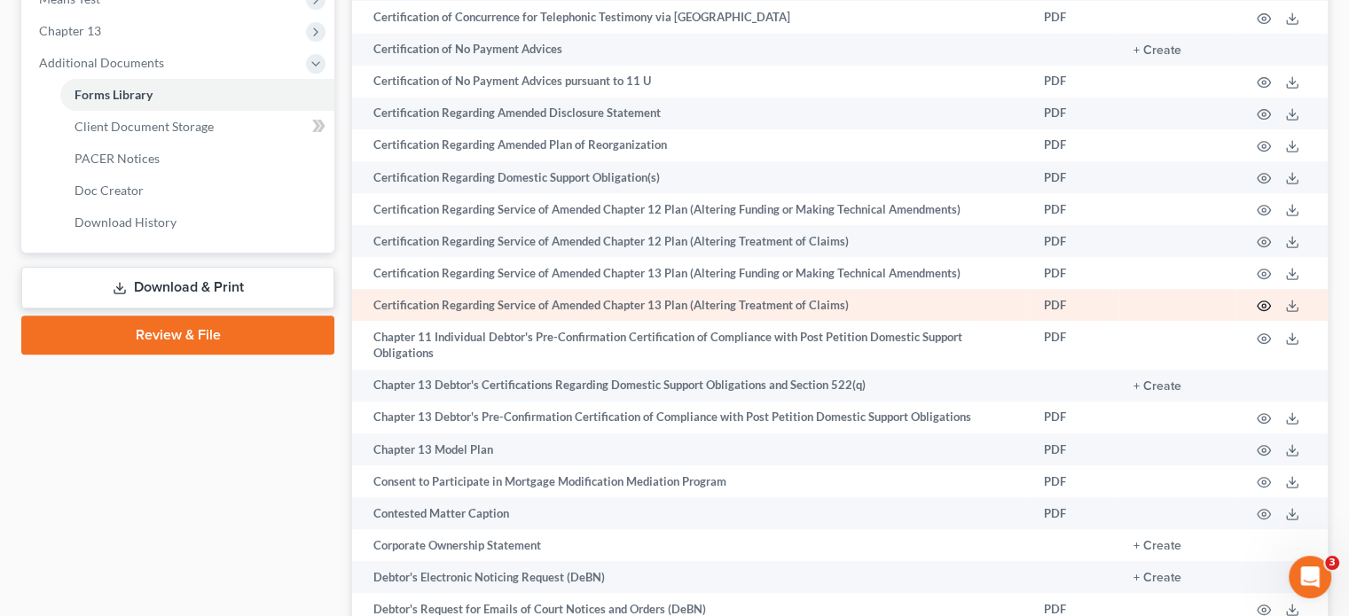
click at [1263, 308] on circle "button" at bounding box center [1264, 306] width 4 height 4
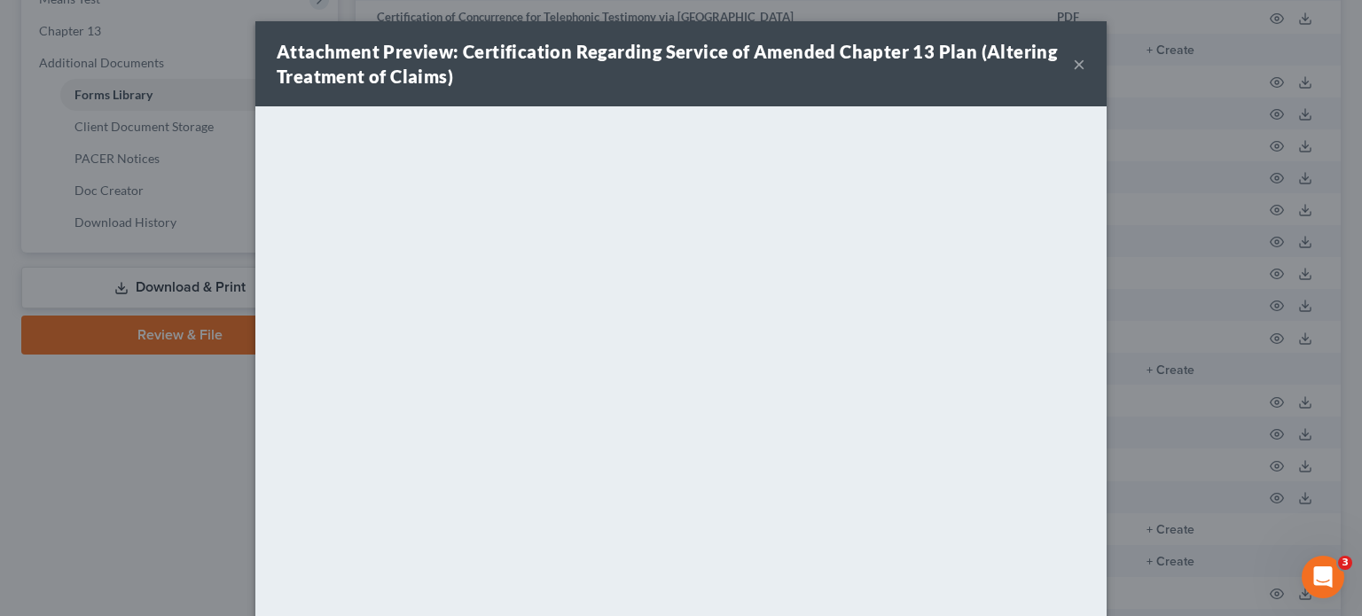
click at [1073, 60] on button "×" at bounding box center [1079, 63] width 12 height 21
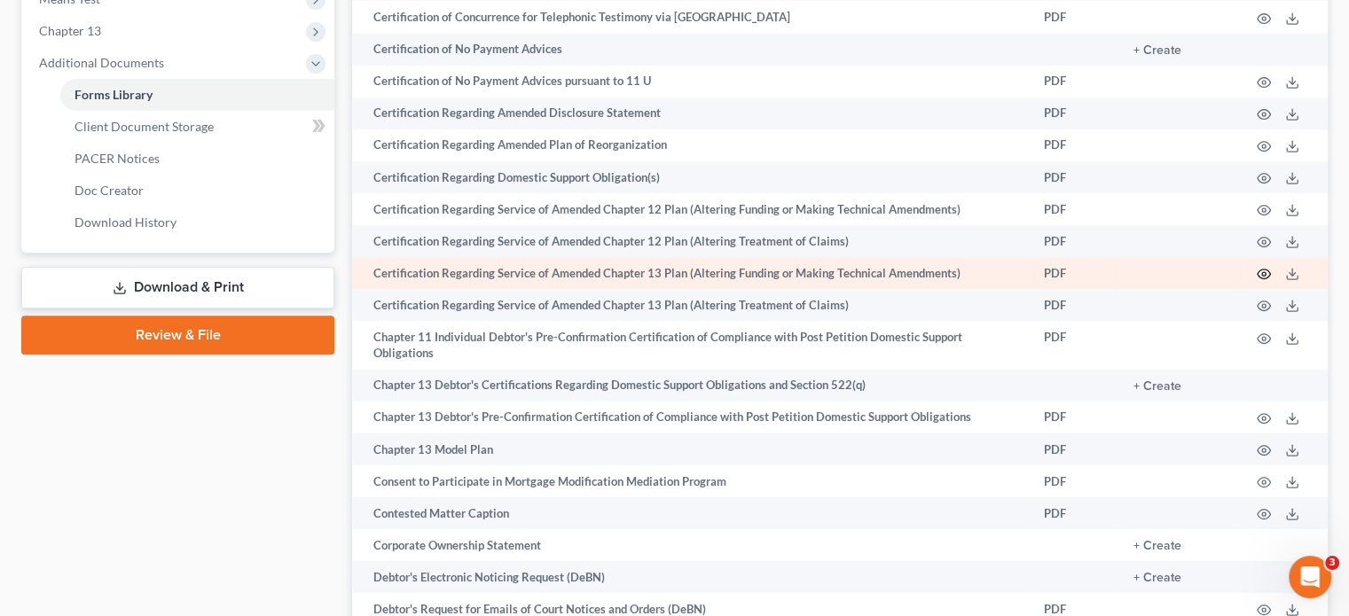
click at [1263, 281] on icon "button" at bounding box center [1264, 274] width 14 height 14
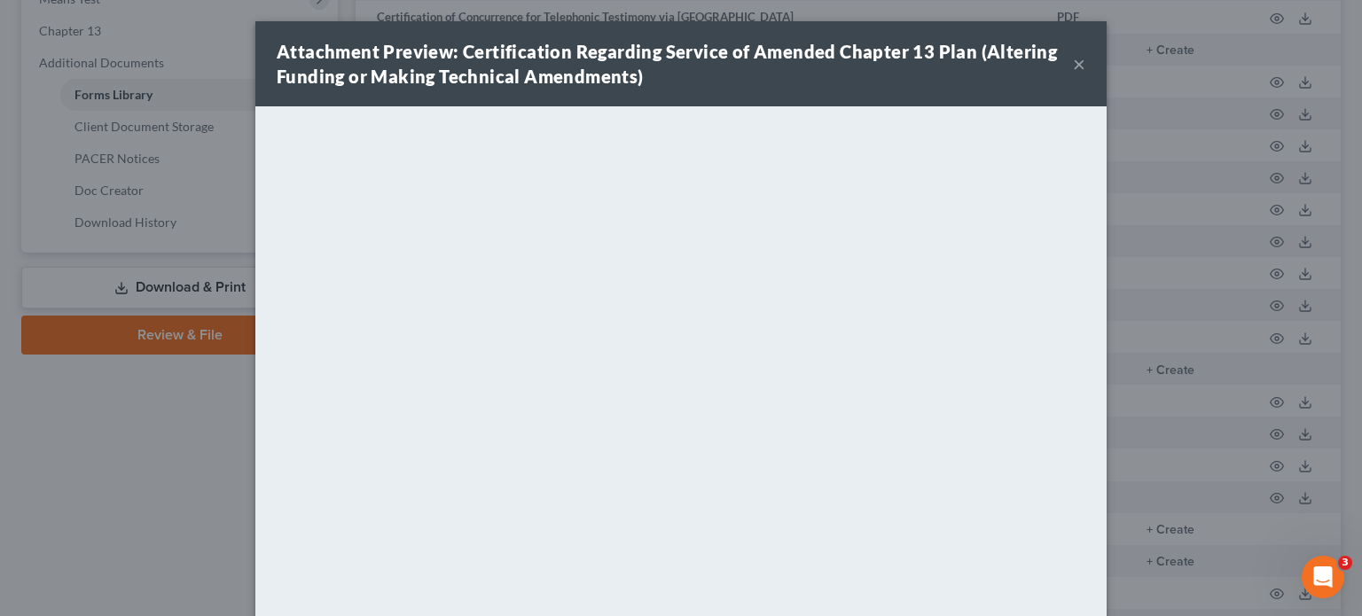
click at [1073, 65] on button "×" at bounding box center [1079, 63] width 12 height 21
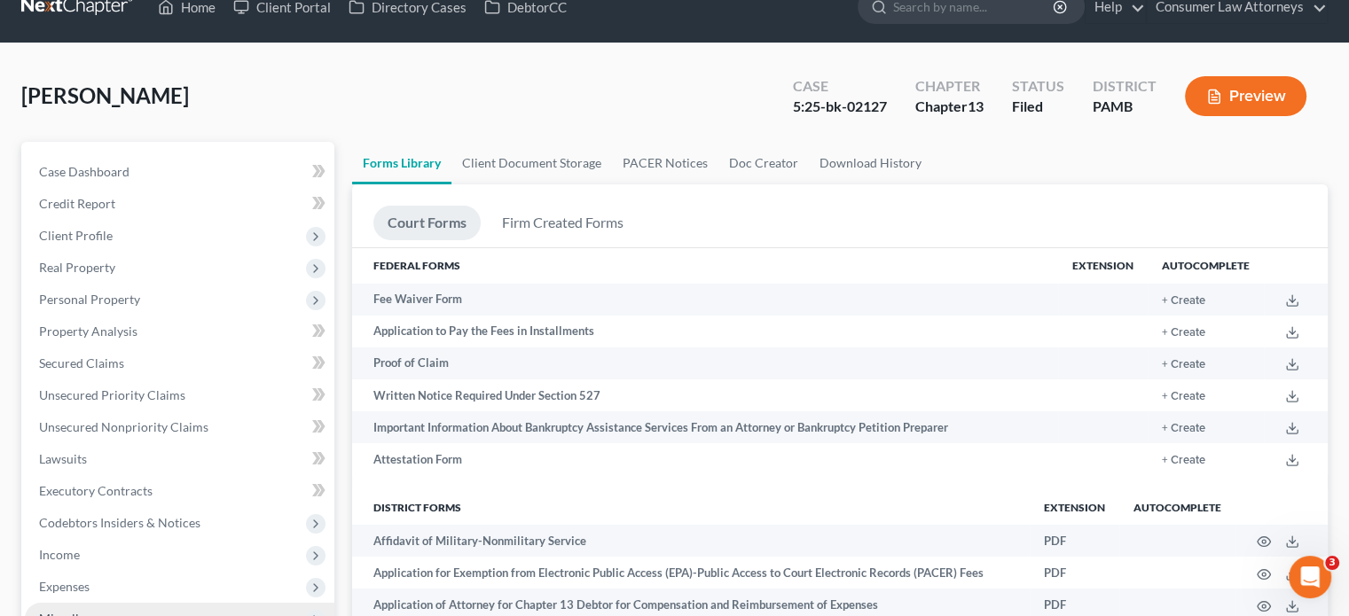
scroll to position [0, 0]
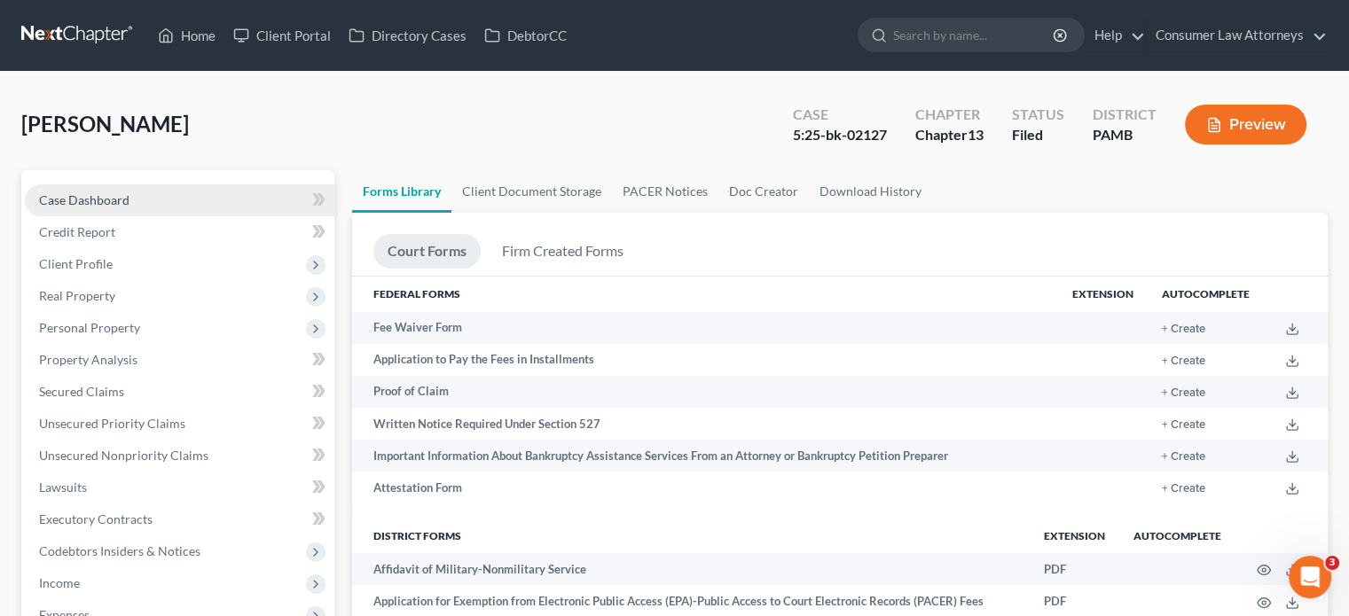
click at [97, 200] on span "Case Dashboard" at bounding box center [84, 199] width 90 height 15
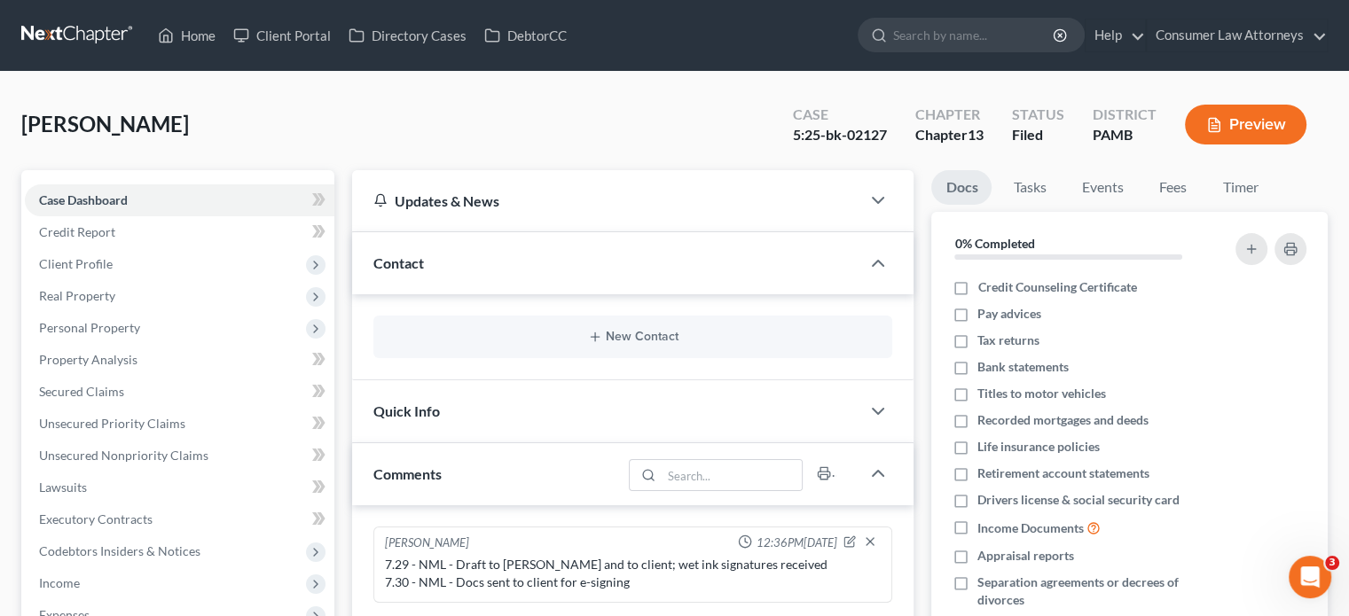
click at [1256, 131] on button "Preview" at bounding box center [1246, 125] width 122 height 40
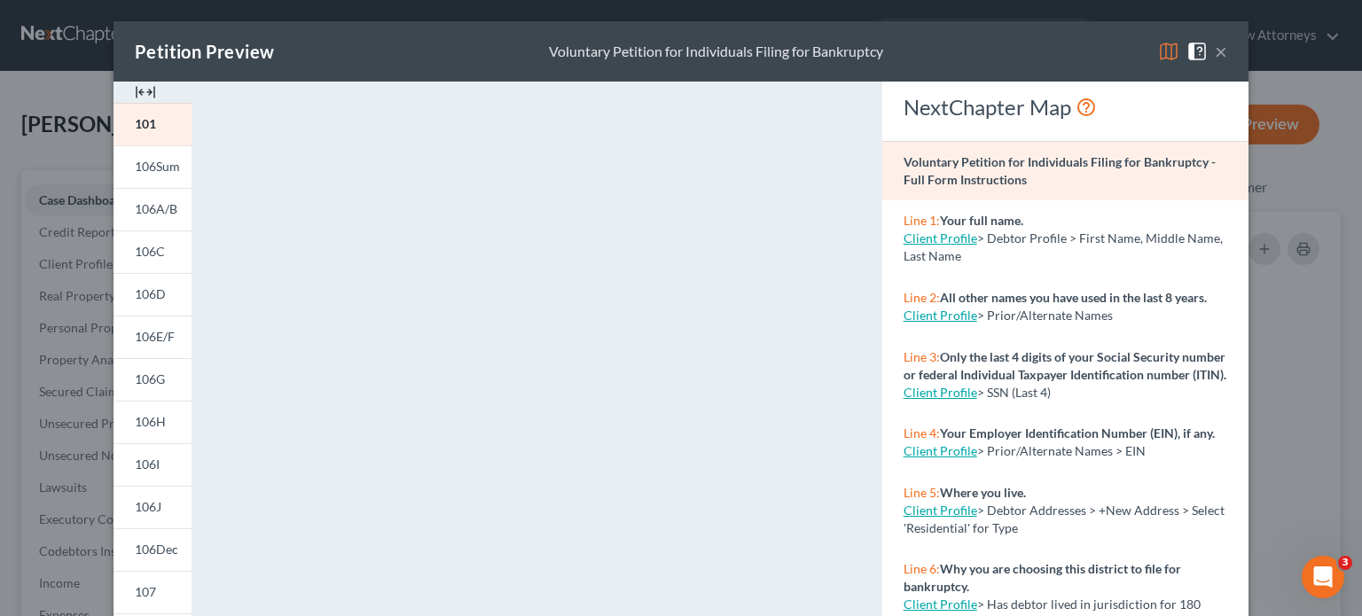
click at [1219, 52] on button "×" at bounding box center [1221, 51] width 12 height 21
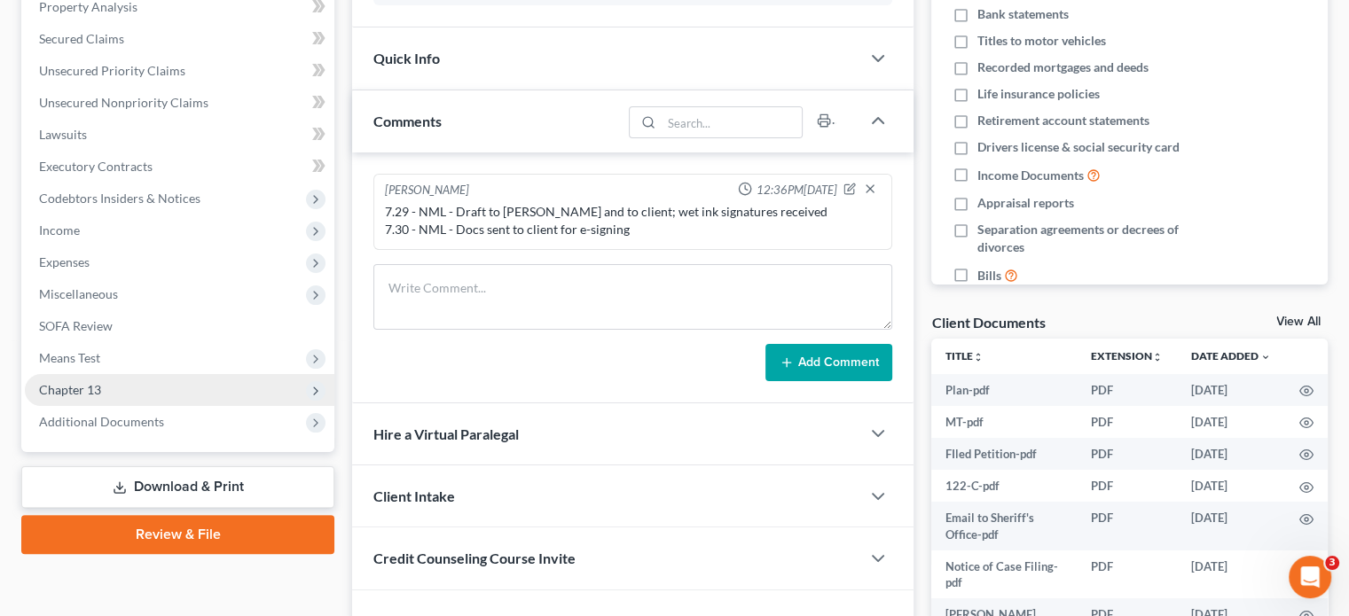
scroll to position [355, 0]
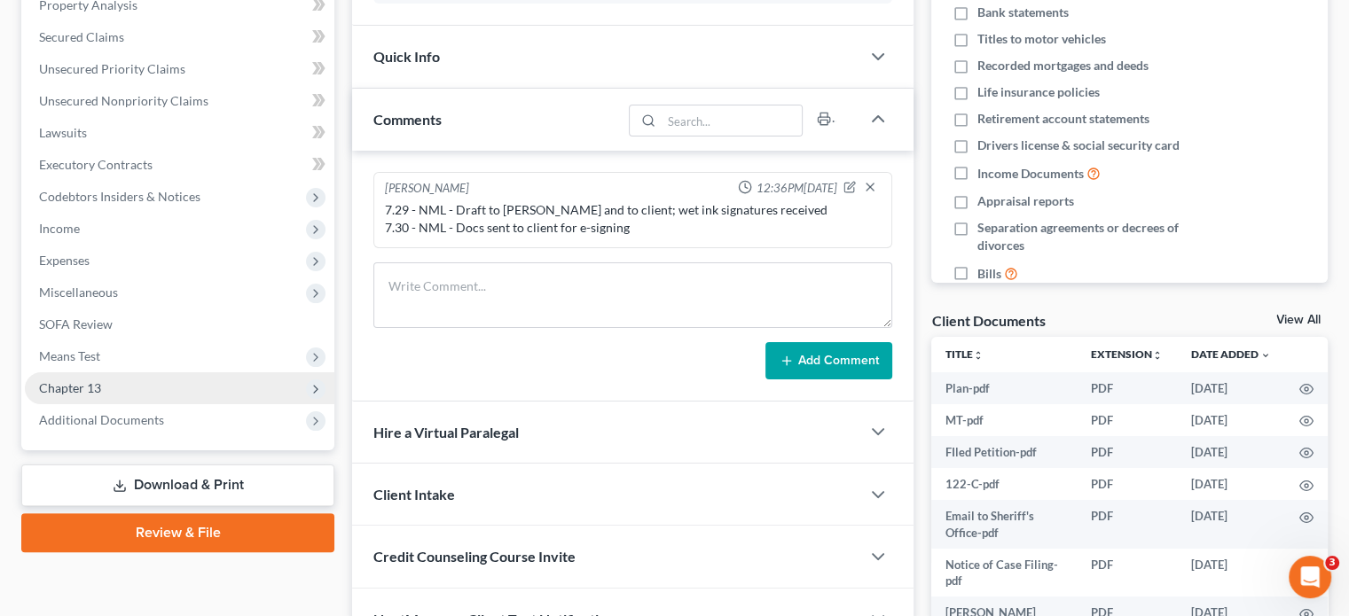
click at [270, 382] on span "Chapter 13" at bounding box center [180, 388] width 310 height 32
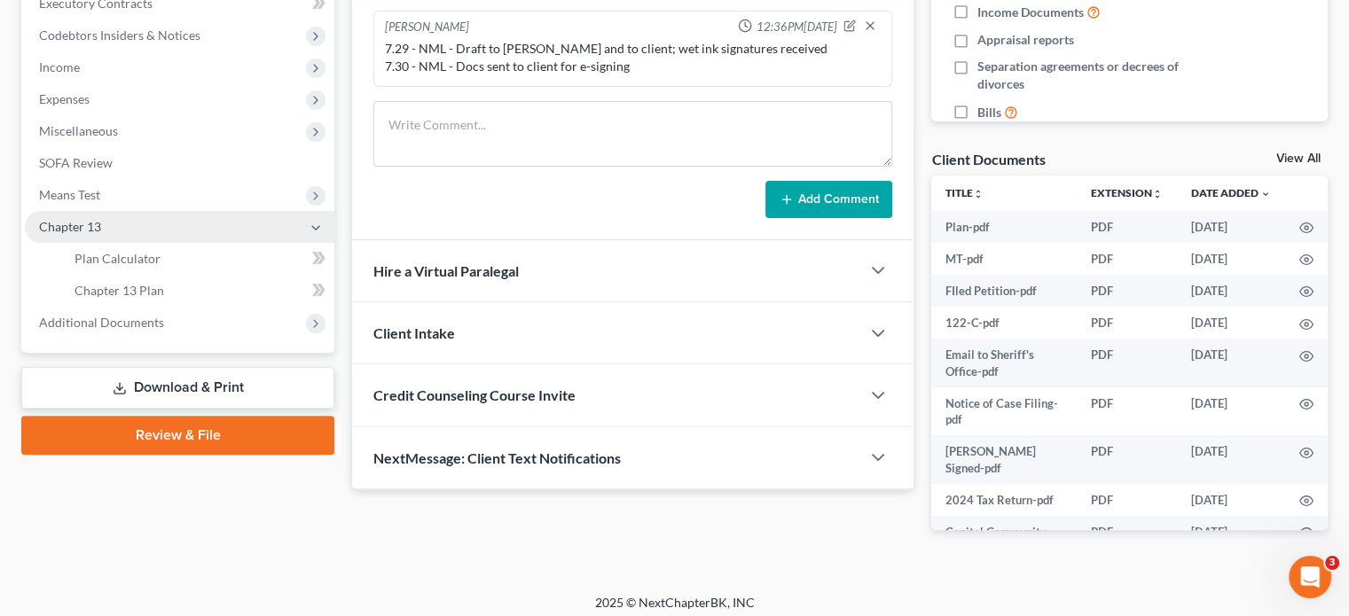
scroll to position [525, 0]
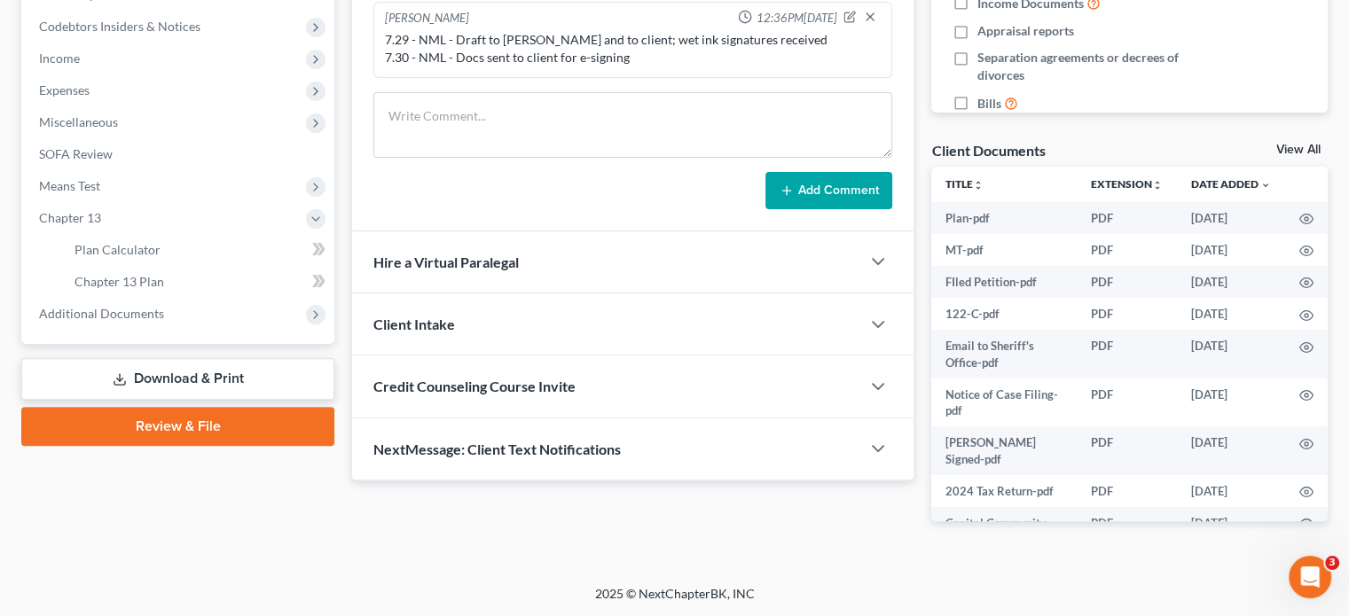
click at [206, 372] on link "Download & Print" at bounding box center [177, 379] width 313 height 42
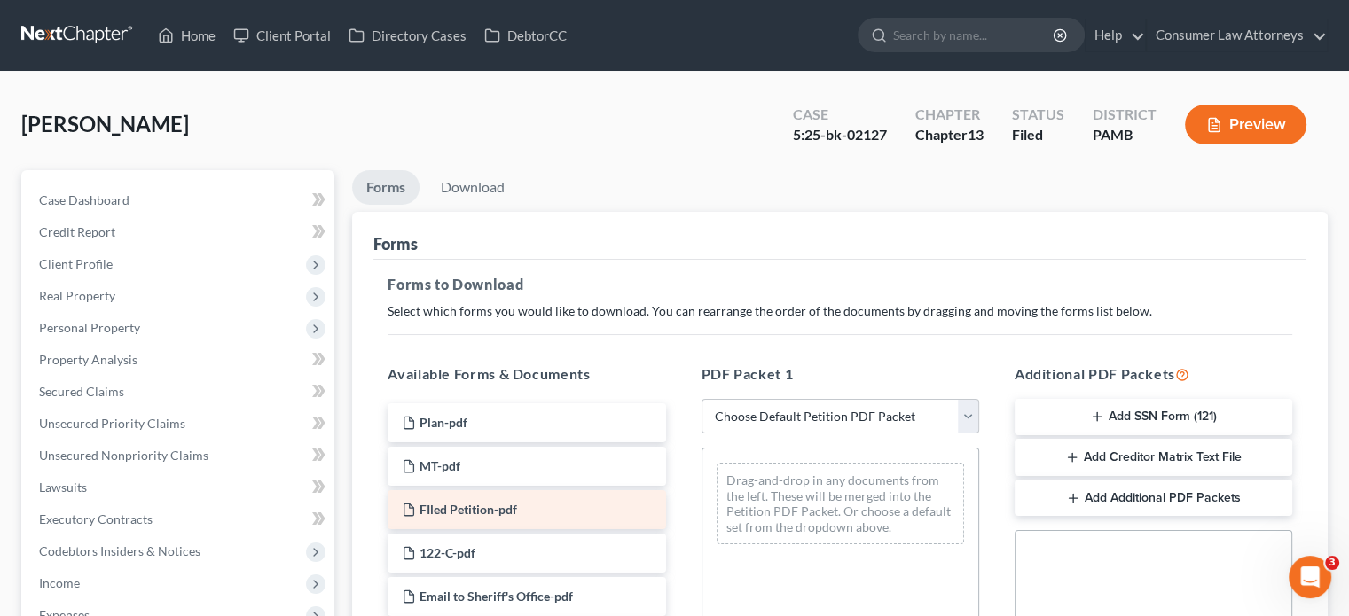
click at [500, 505] on span "FIled Petition-pdf" at bounding box center [468, 509] width 98 height 15
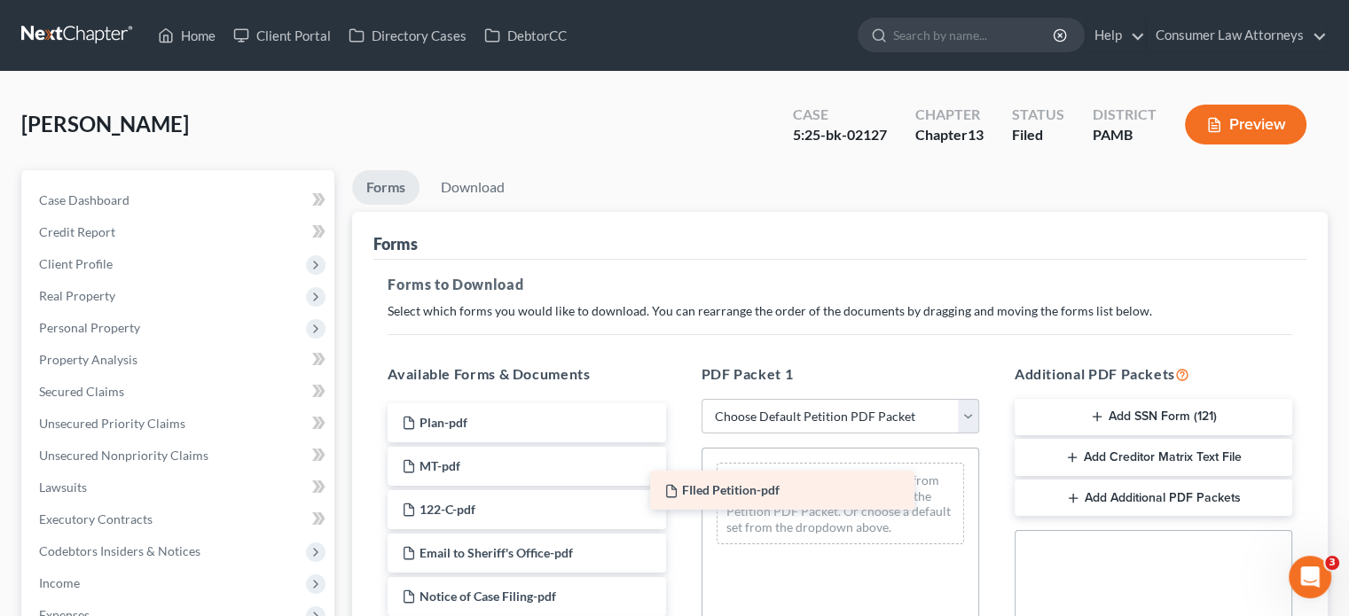
drag, startPoint x: 500, startPoint y: 505, endPoint x: 763, endPoint y: 487, distance: 263.1
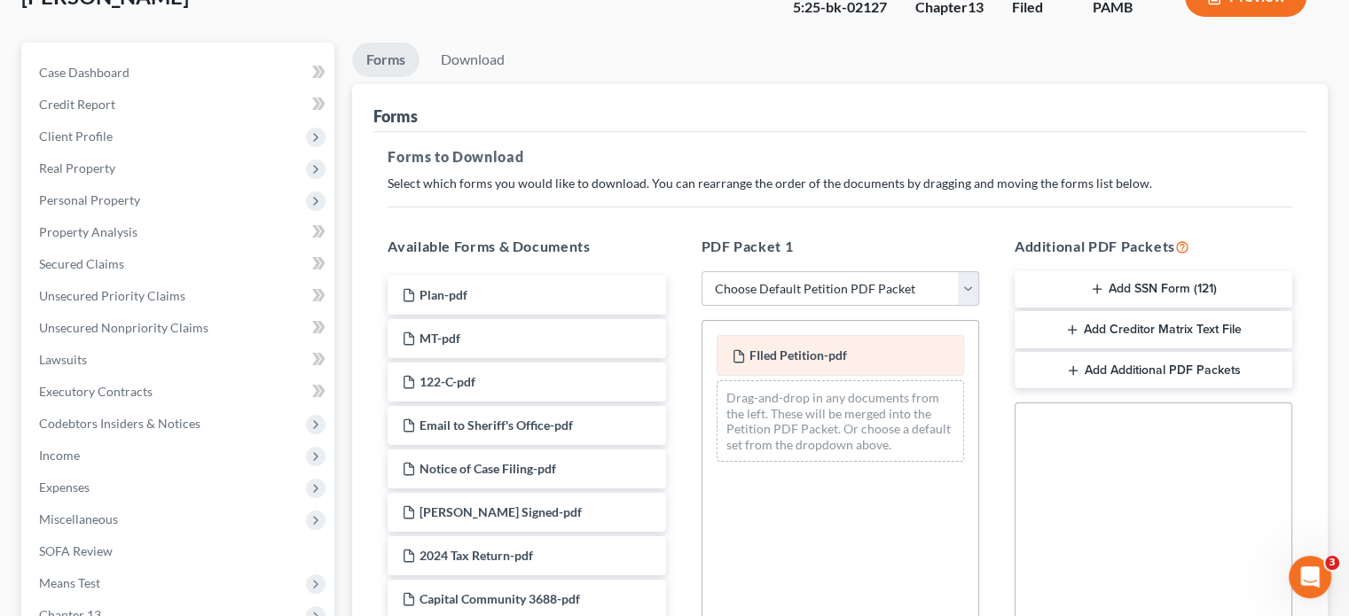
scroll to position [122, 0]
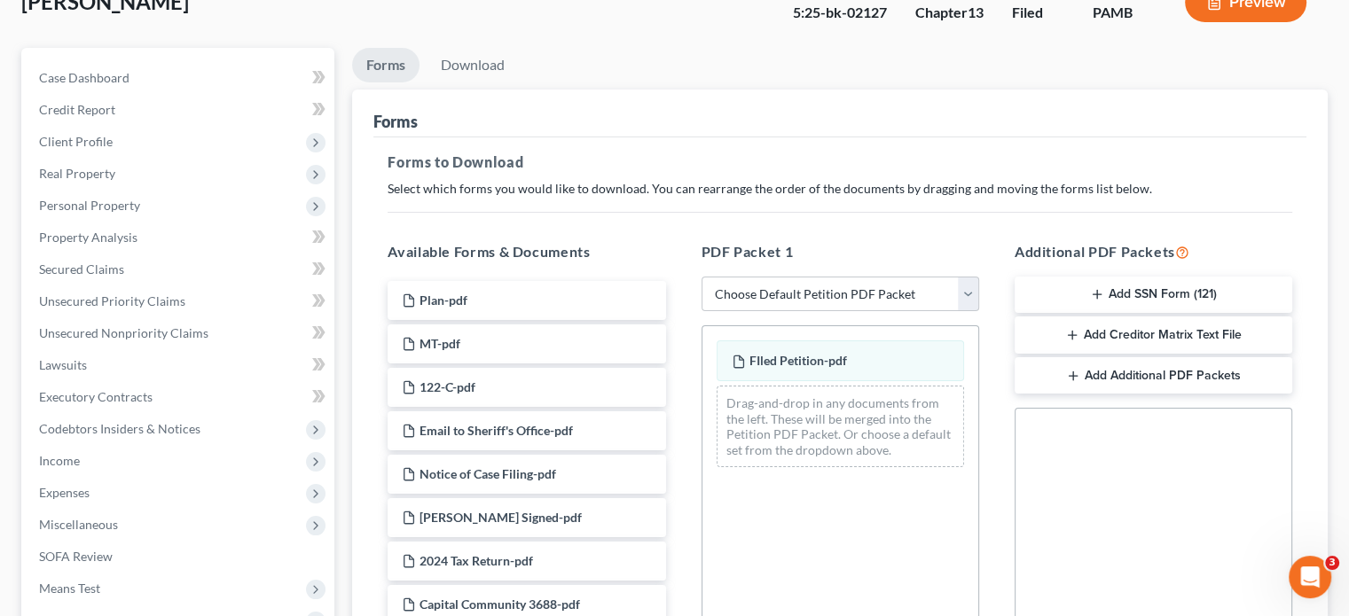
click at [1249, 10] on button "Preview" at bounding box center [1246, 2] width 122 height 40
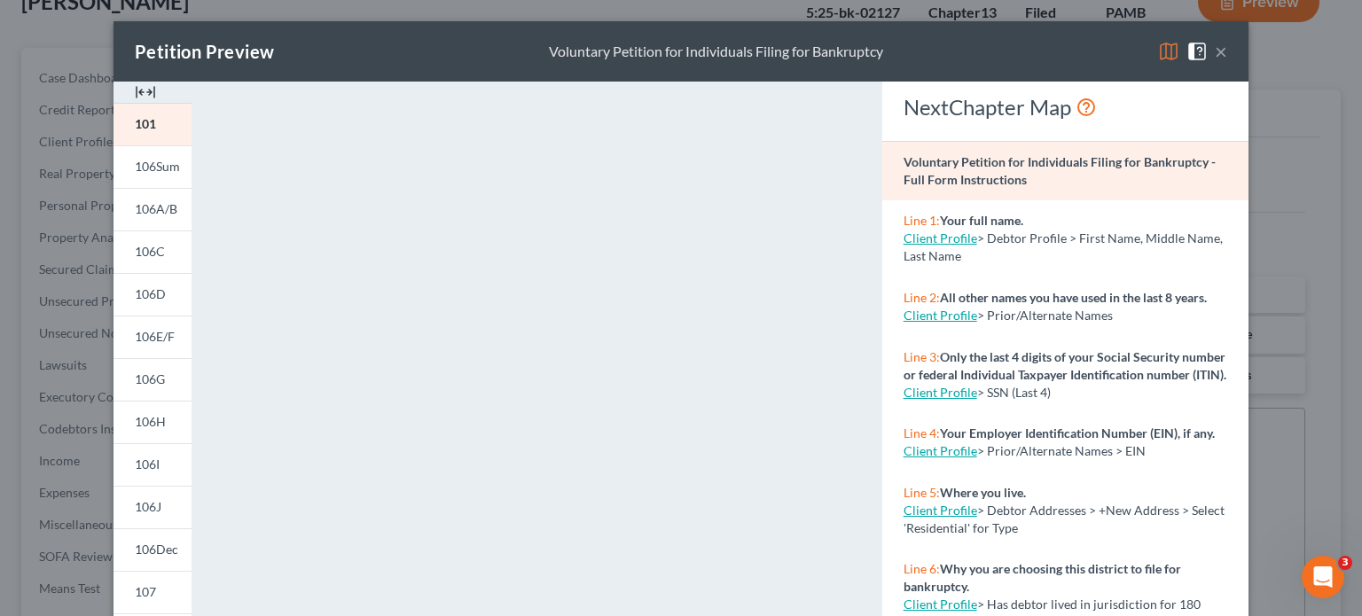
click at [1218, 52] on button "×" at bounding box center [1221, 51] width 12 height 21
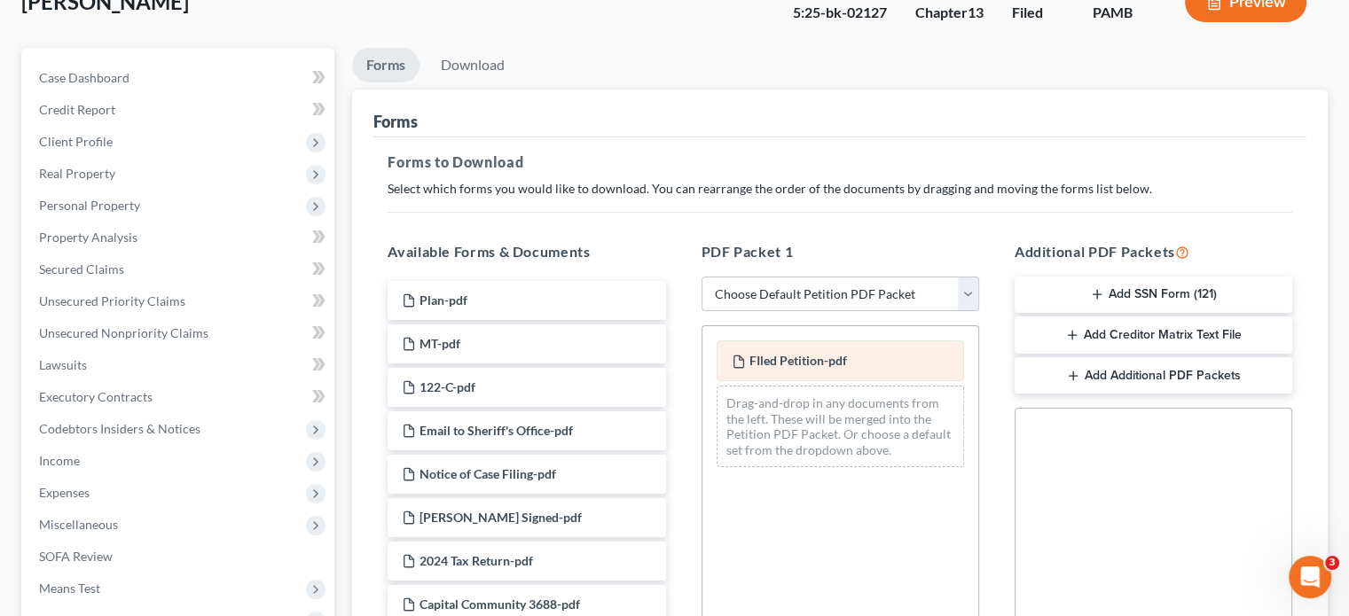
click at [773, 359] on span "FIled Petition-pdf" at bounding box center [798, 360] width 98 height 15
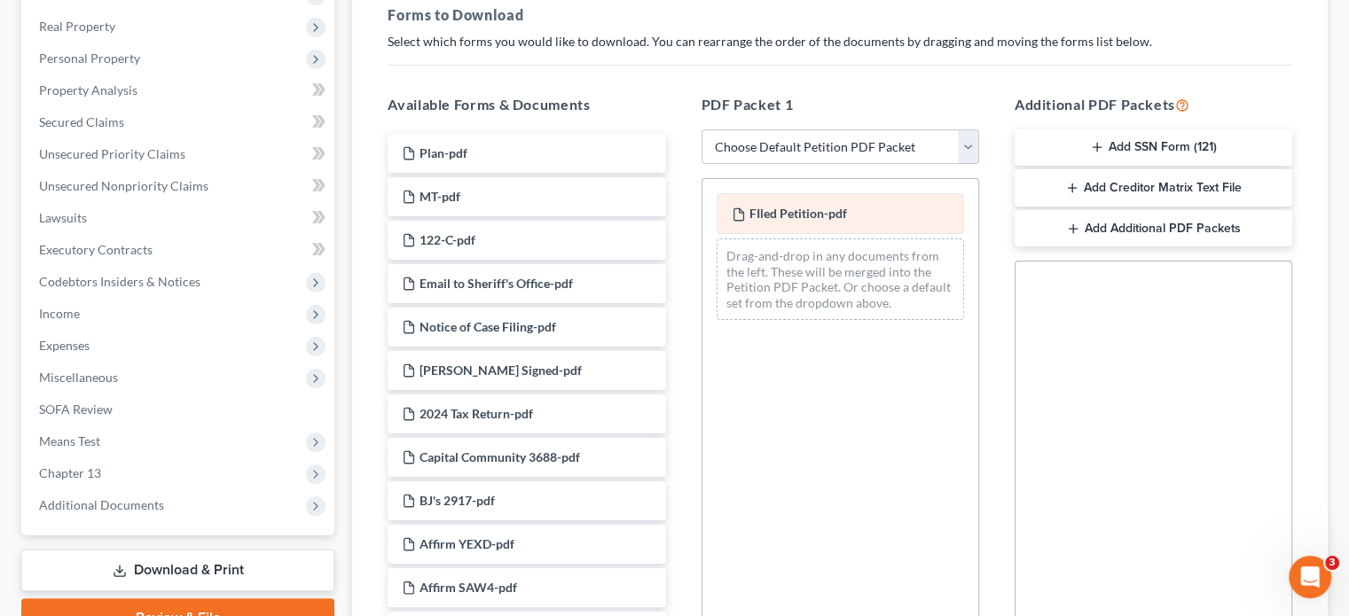
scroll to position [300, 0]
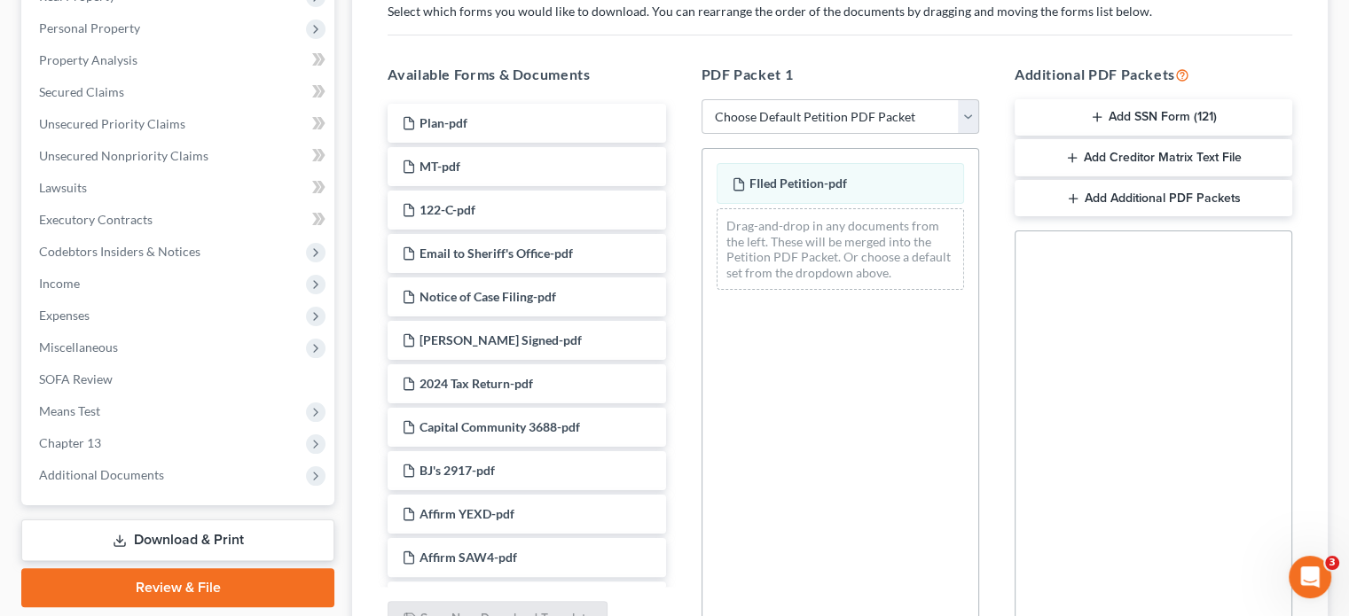
click at [117, 589] on link "Review & File" at bounding box center [177, 587] width 313 height 39
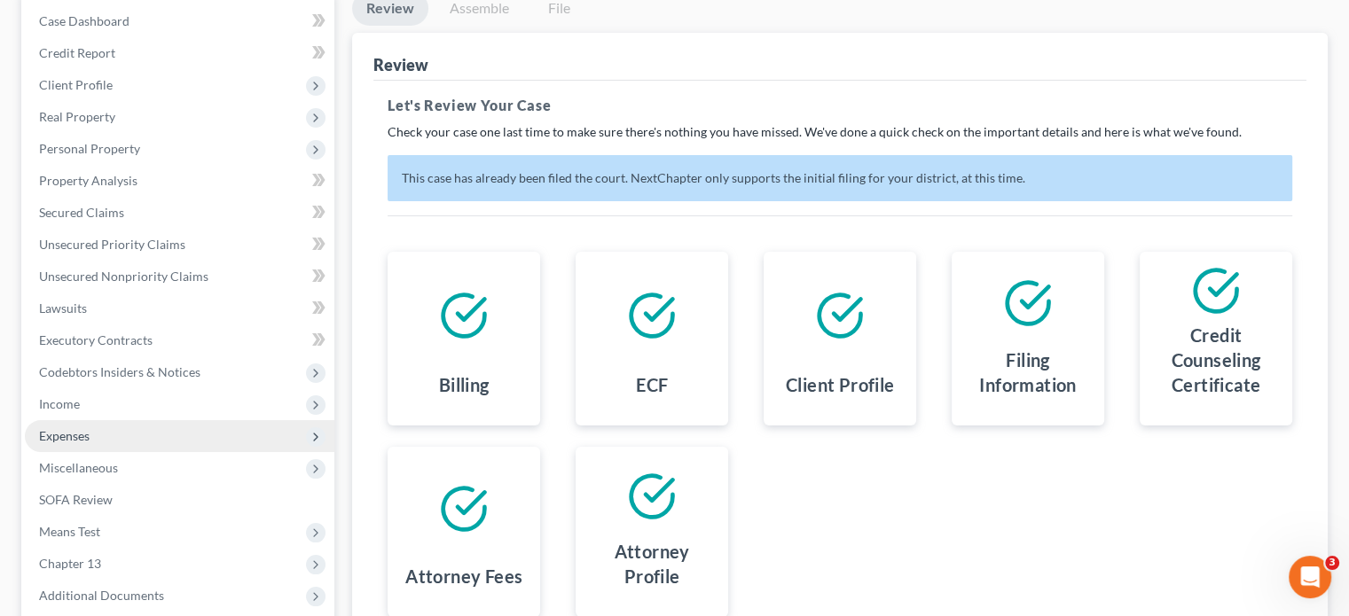
scroll to position [90, 0]
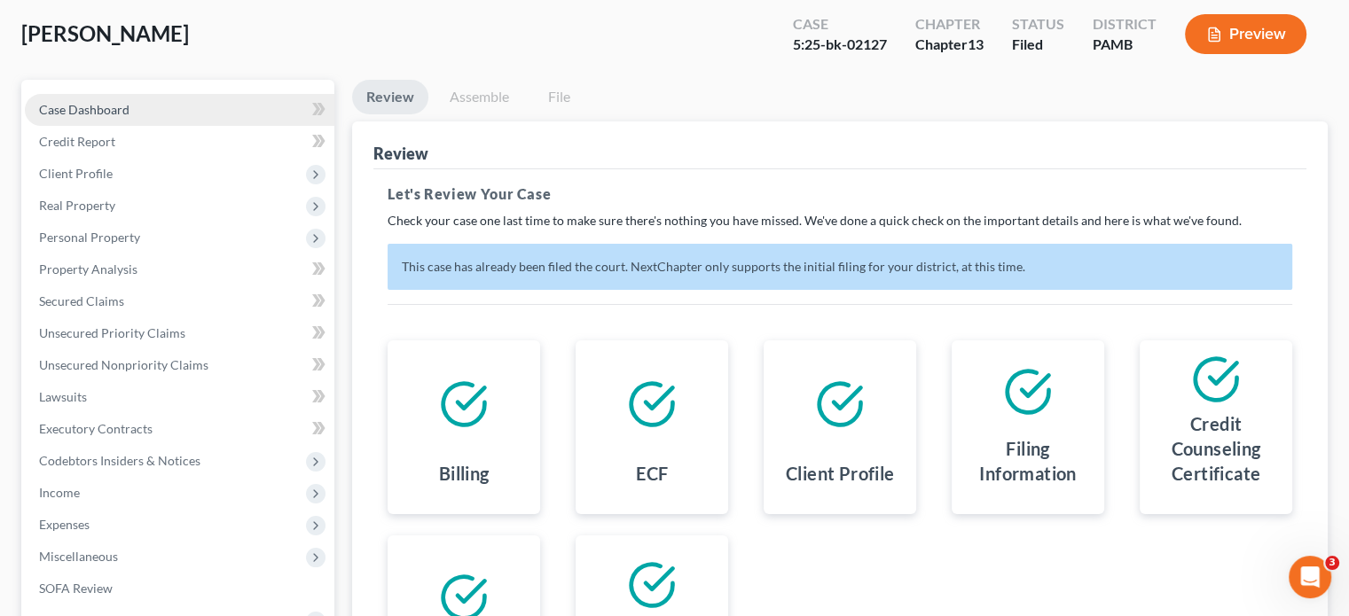
click at [135, 108] on link "Case Dashboard" at bounding box center [180, 110] width 310 height 32
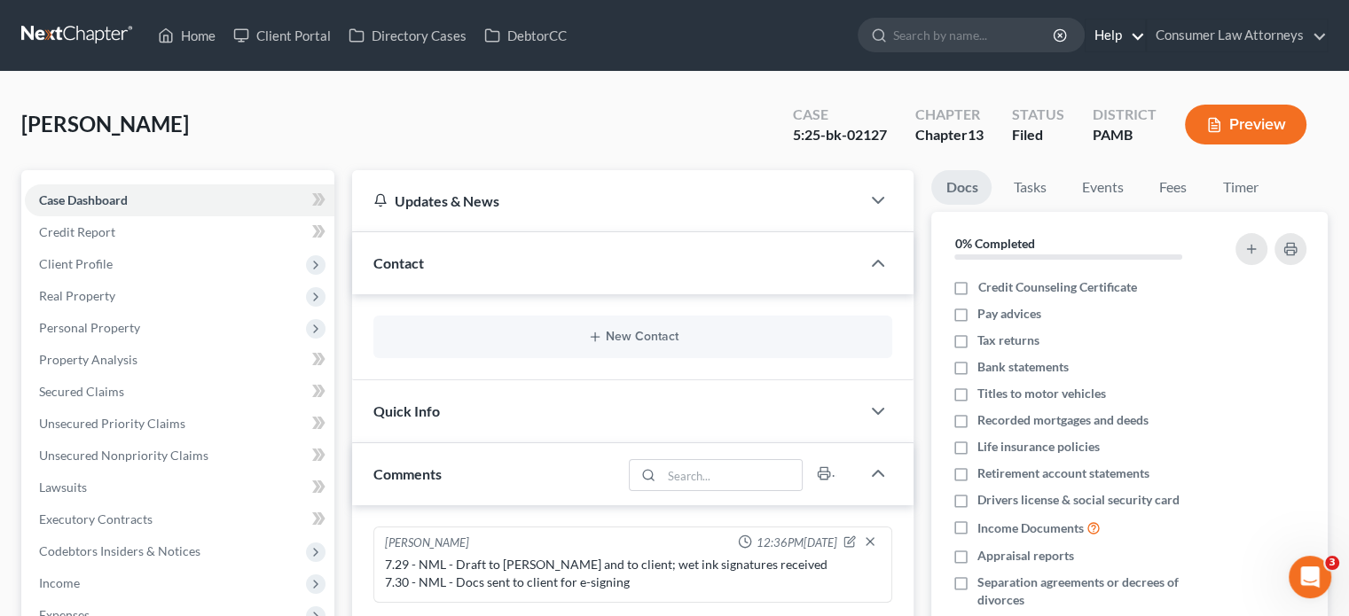
click at [1137, 29] on link "Help" at bounding box center [1115, 36] width 59 height 32
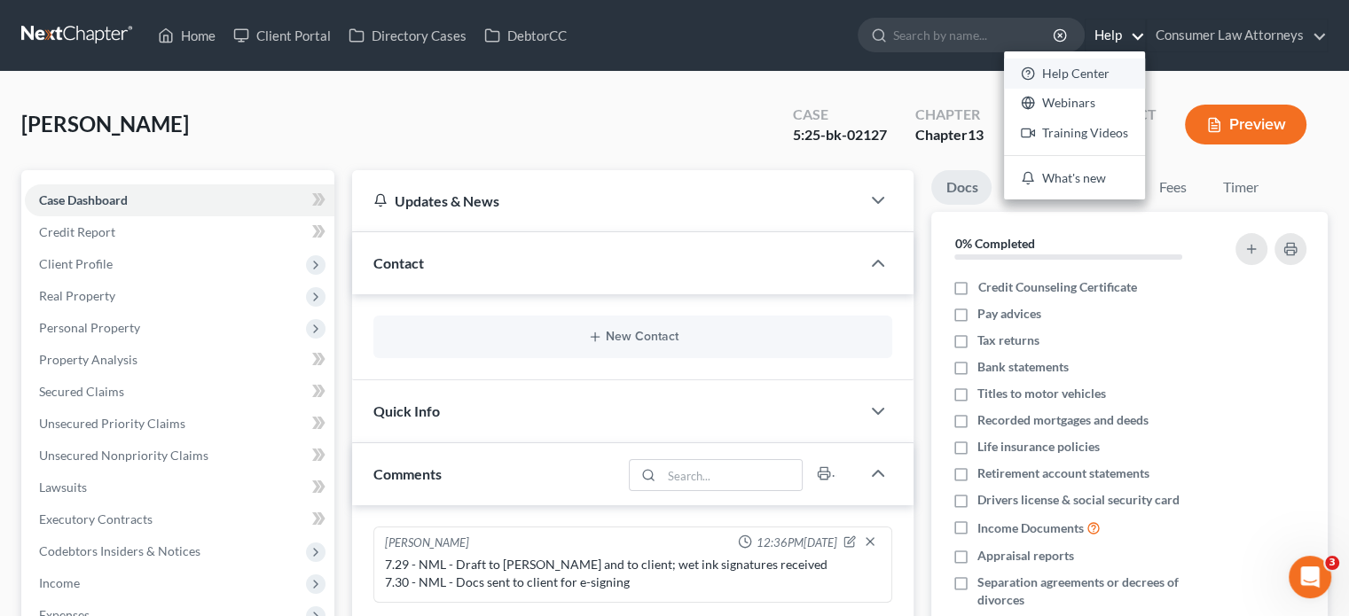
click at [1082, 70] on link "Help Center" at bounding box center [1074, 74] width 141 height 30
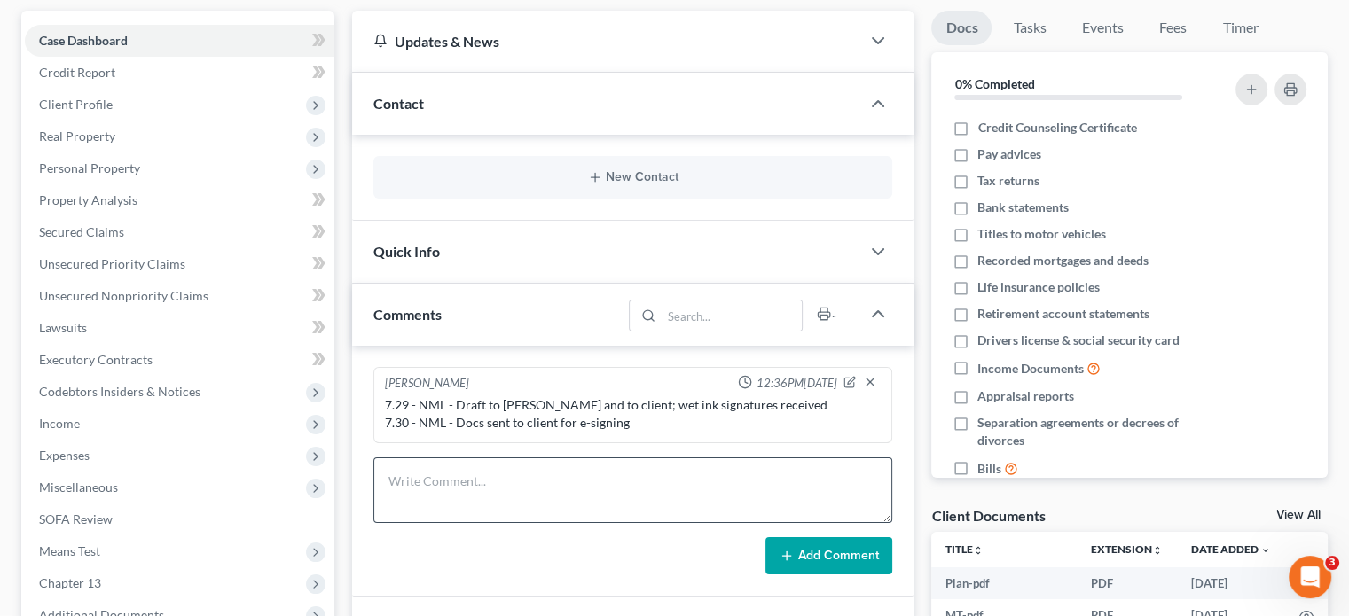
scroll to position [443, 0]
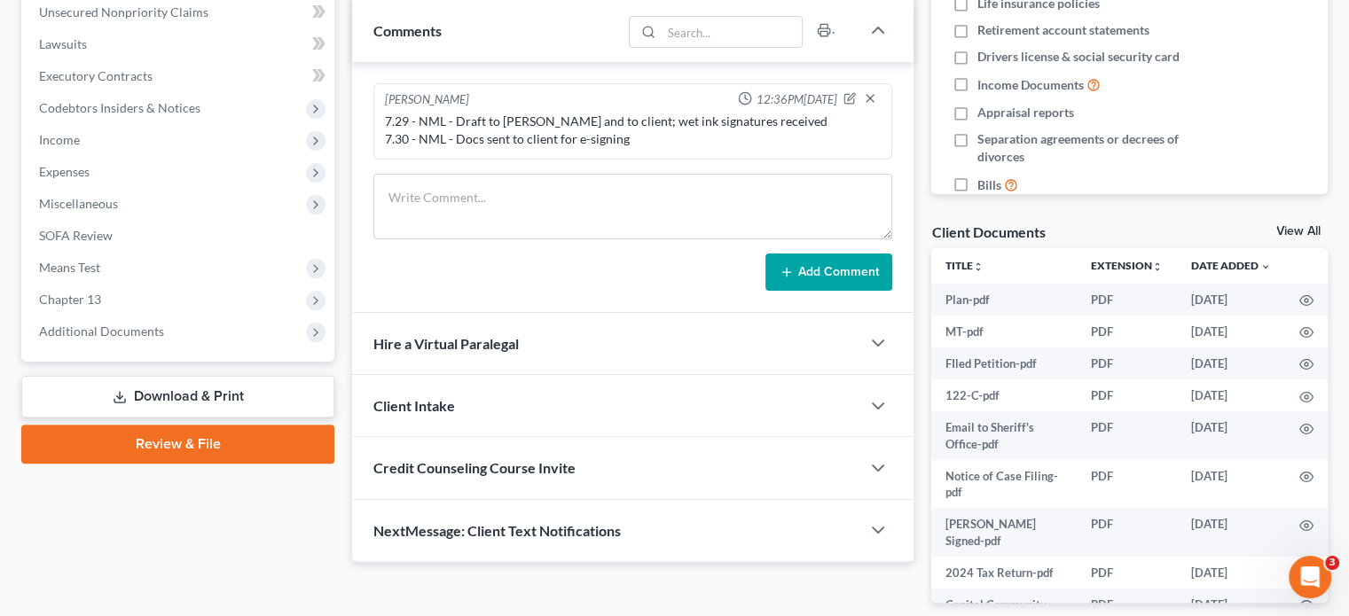
click at [209, 442] on link "Review & File" at bounding box center [177, 444] width 313 height 39
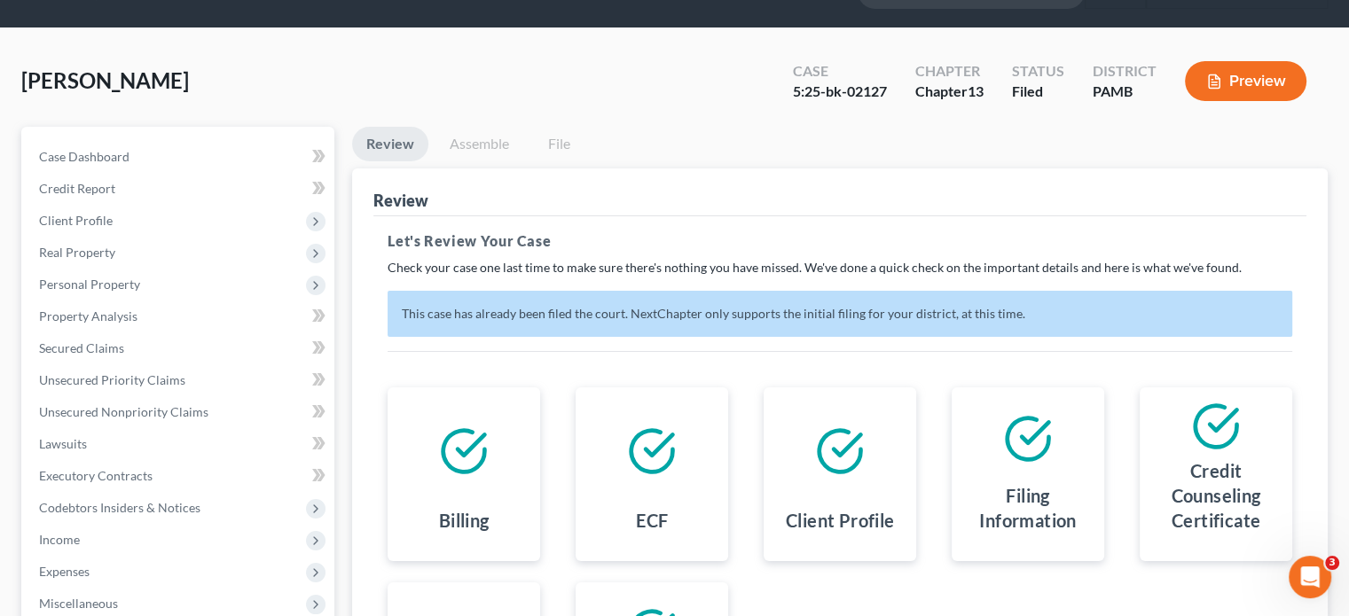
scroll to position [2, 0]
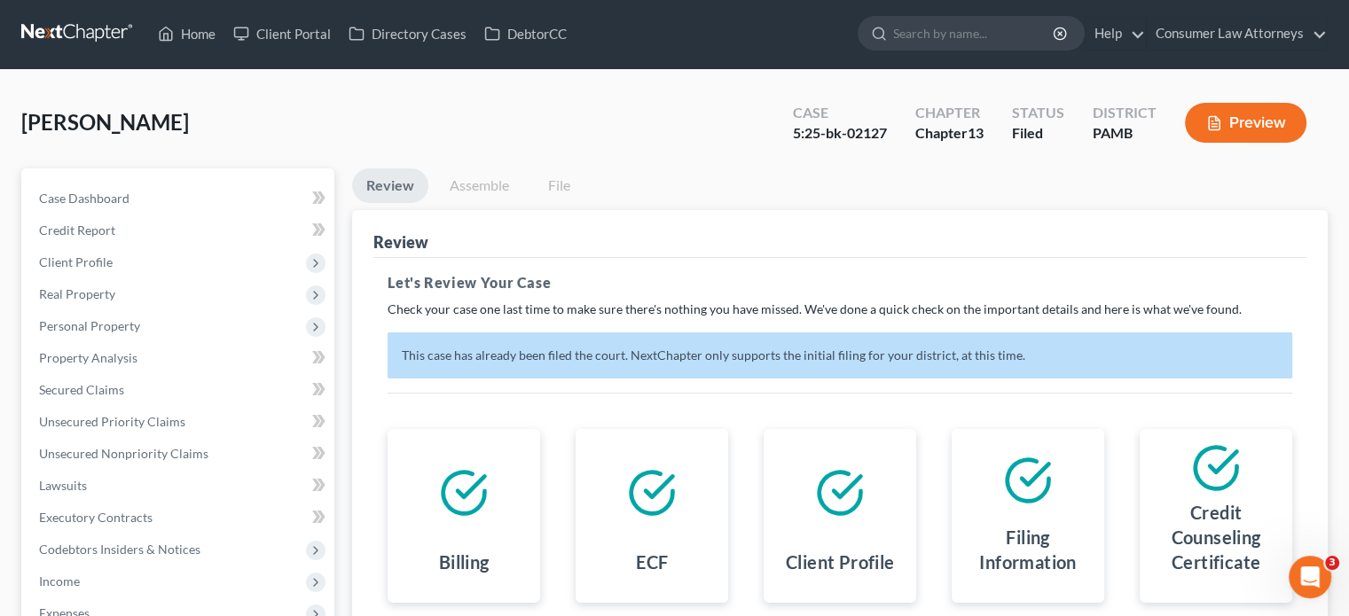
click at [1231, 126] on button "Preview" at bounding box center [1246, 123] width 122 height 40
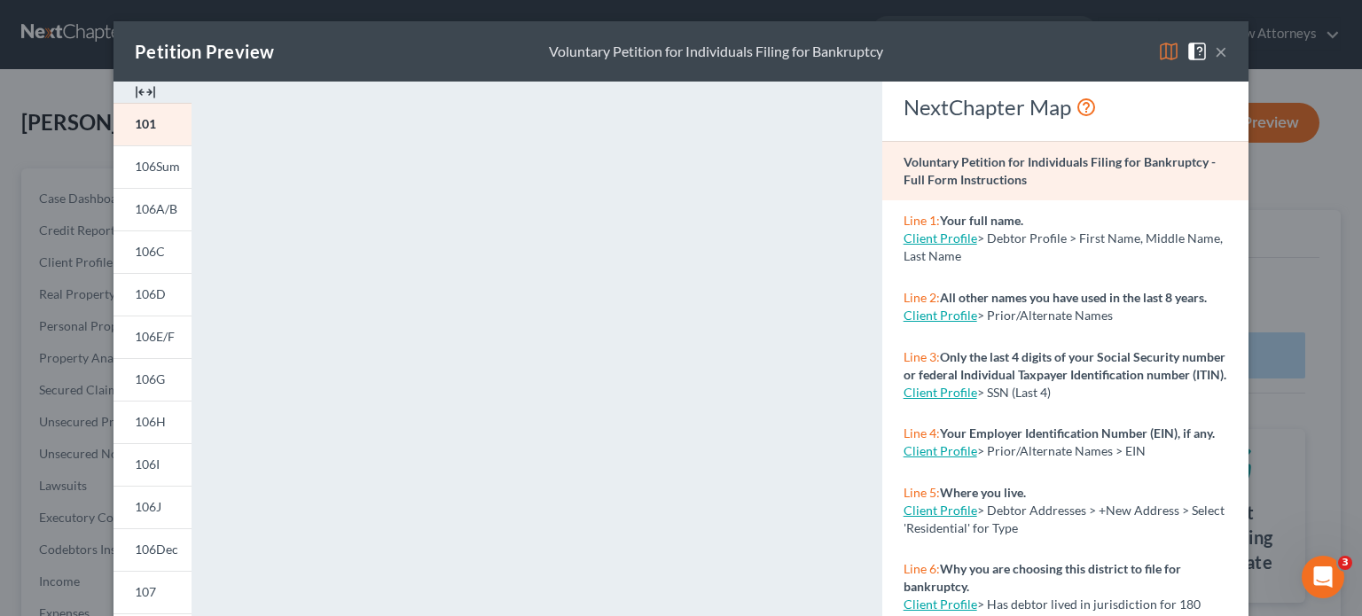
click at [1220, 49] on button "×" at bounding box center [1221, 51] width 12 height 21
